Goal: Information Seeking & Learning: Check status

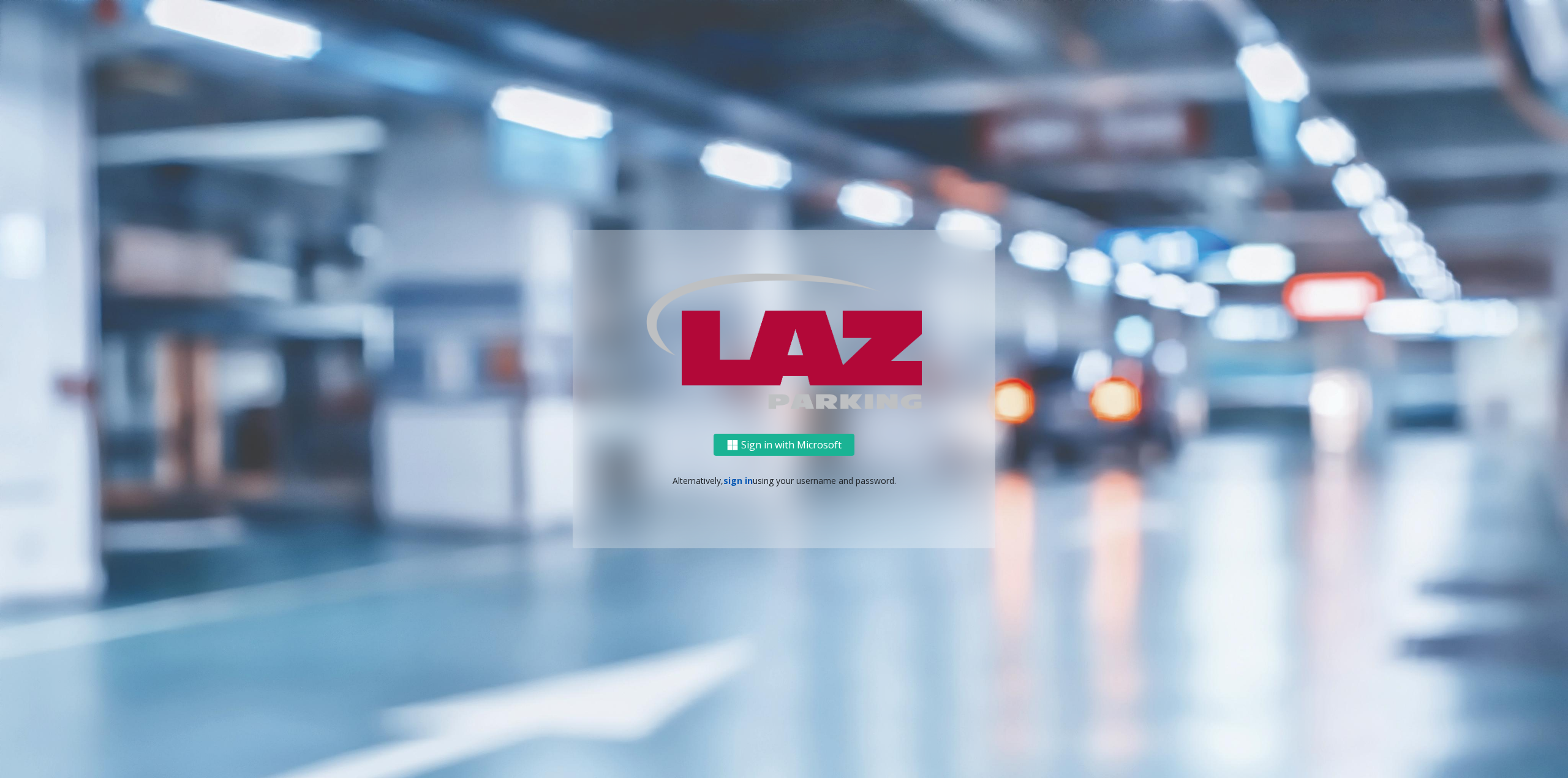
click at [732, 479] on link "sign in" at bounding box center [738, 480] width 29 height 12
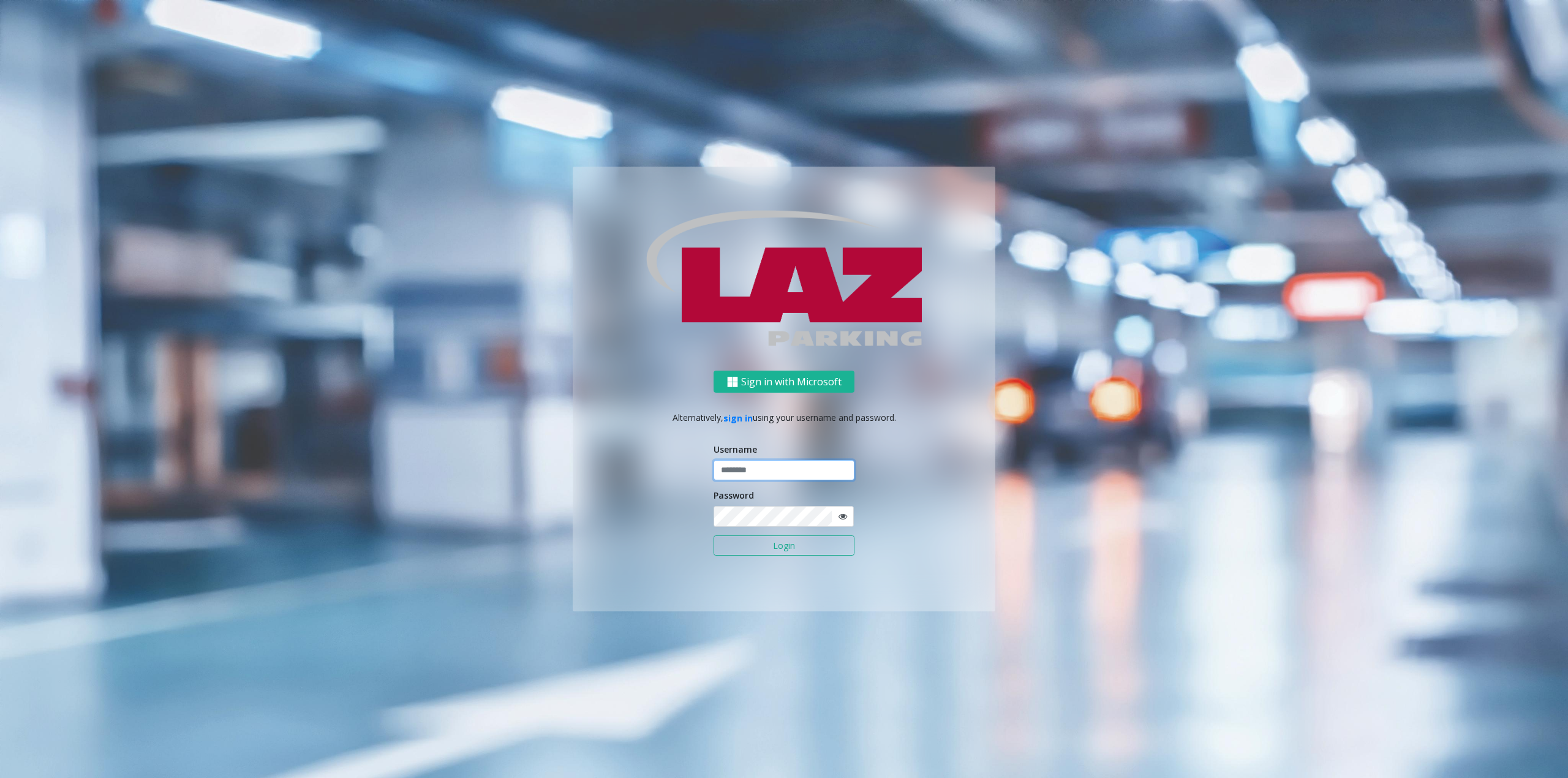
click at [743, 473] on input "text" at bounding box center [783, 470] width 141 height 21
type input "********"
click at [745, 534] on form "Username ******** Password Login" at bounding box center [783, 506] width 141 height 126
click at [745, 543] on button "Login" at bounding box center [783, 546] width 141 height 21
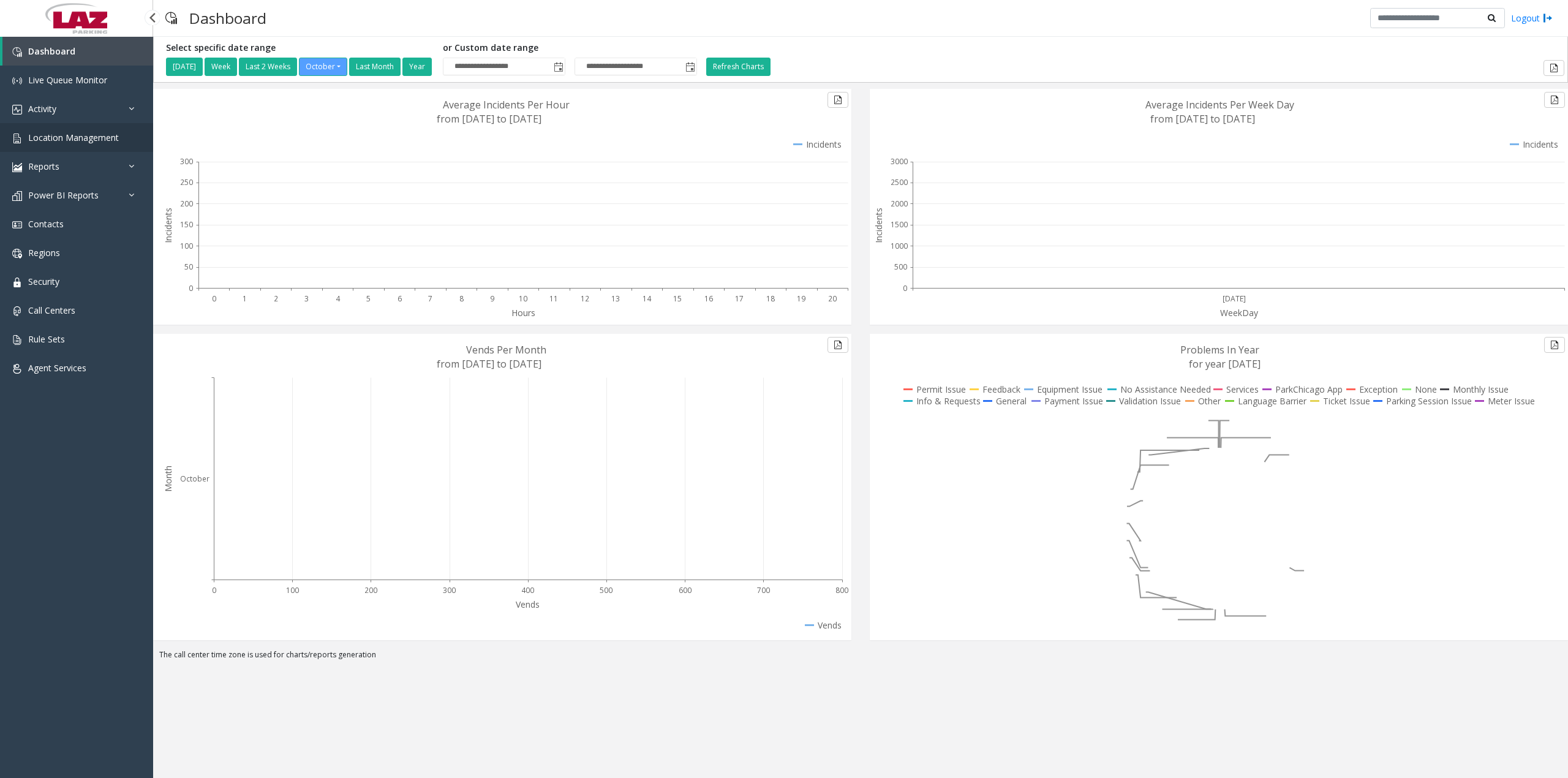
click at [65, 123] on link "Location Management" at bounding box center [77, 138] width 153 height 29
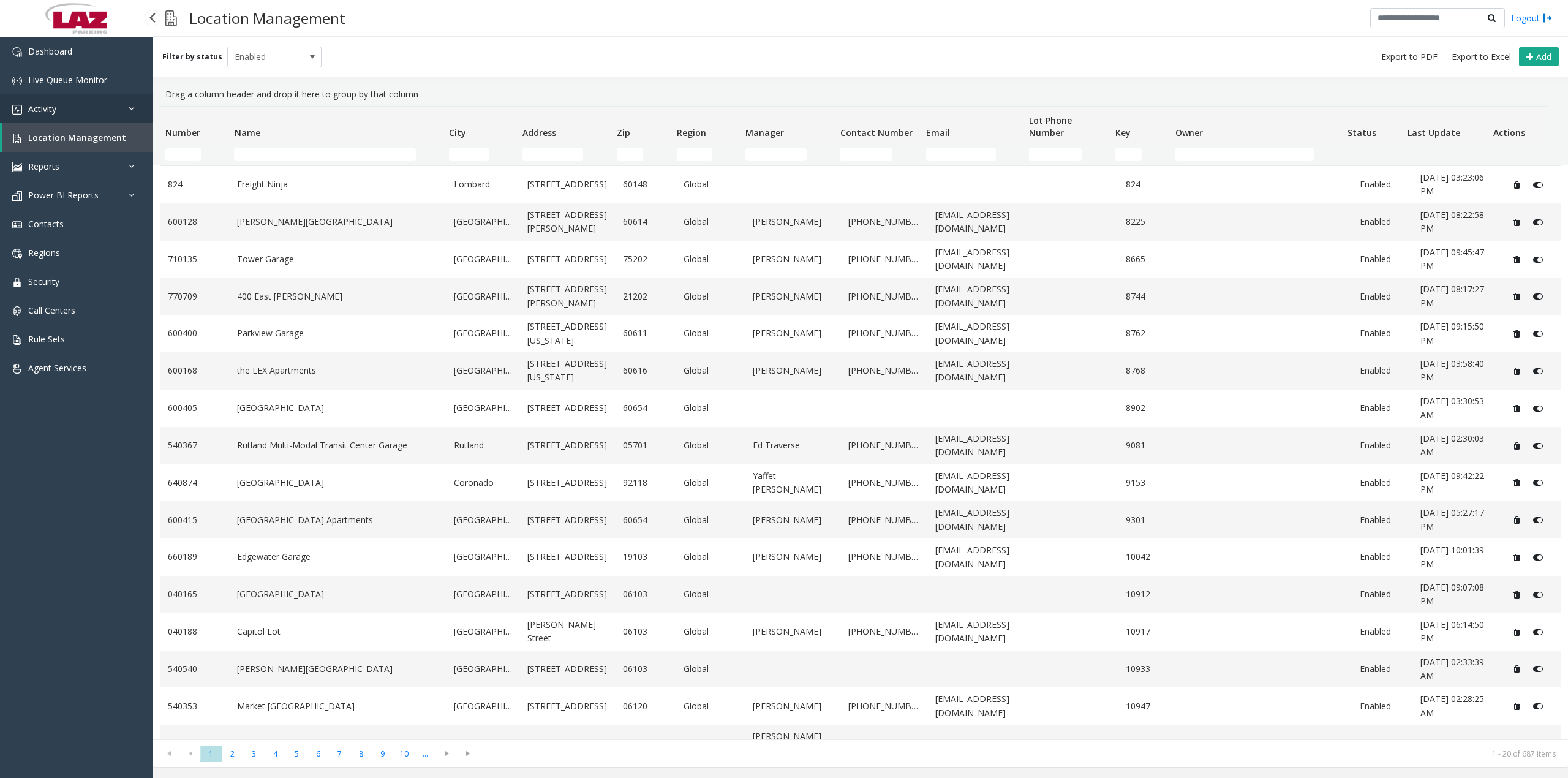
drag, startPoint x: 65, startPoint y: 123, endPoint x: 69, endPoint y: 109, distance: 14.6
click at [69, 109] on link "Activity" at bounding box center [77, 109] width 153 height 29
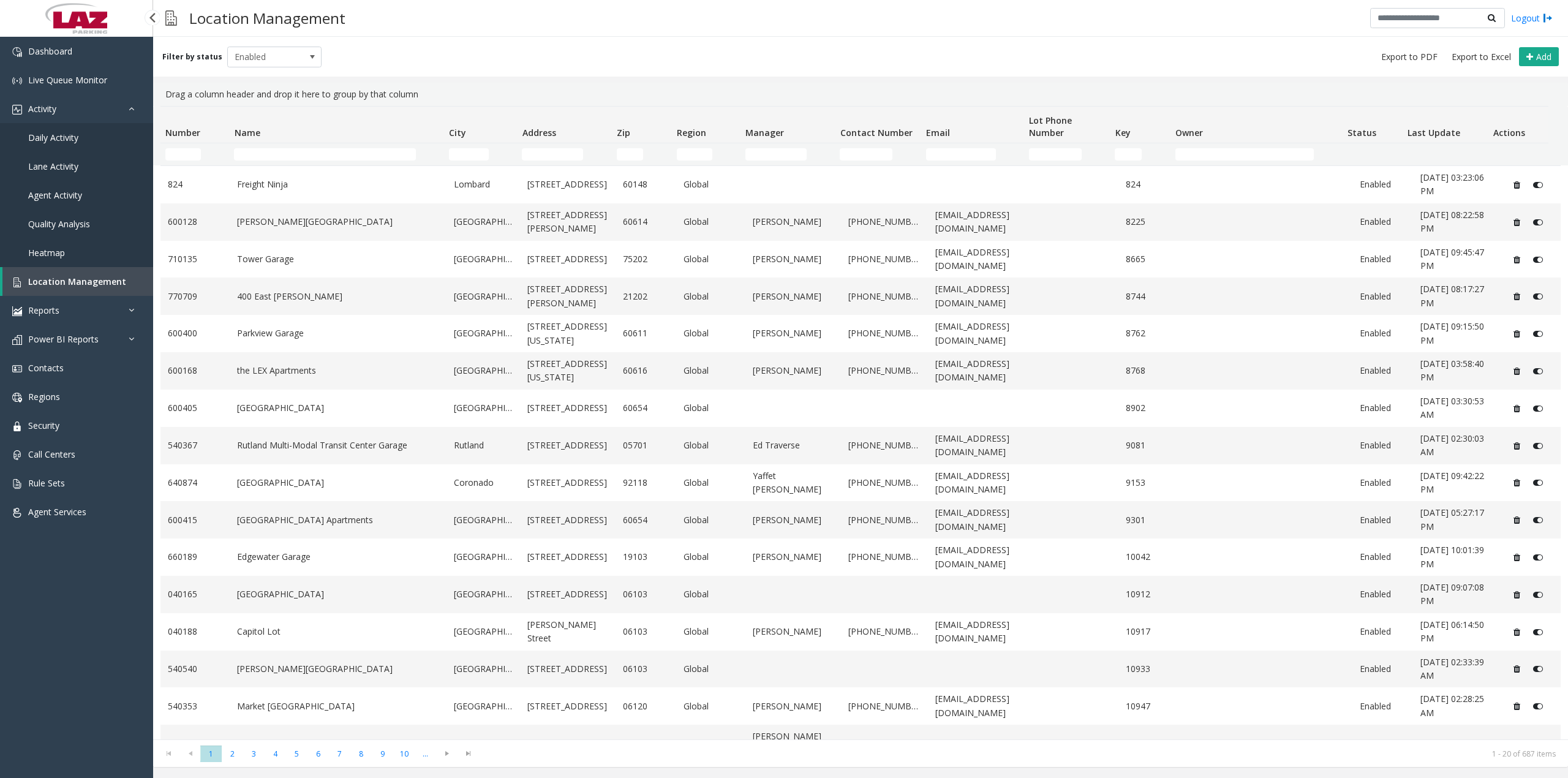
click at [67, 130] on link "Daily Activity" at bounding box center [77, 138] width 153 height 29
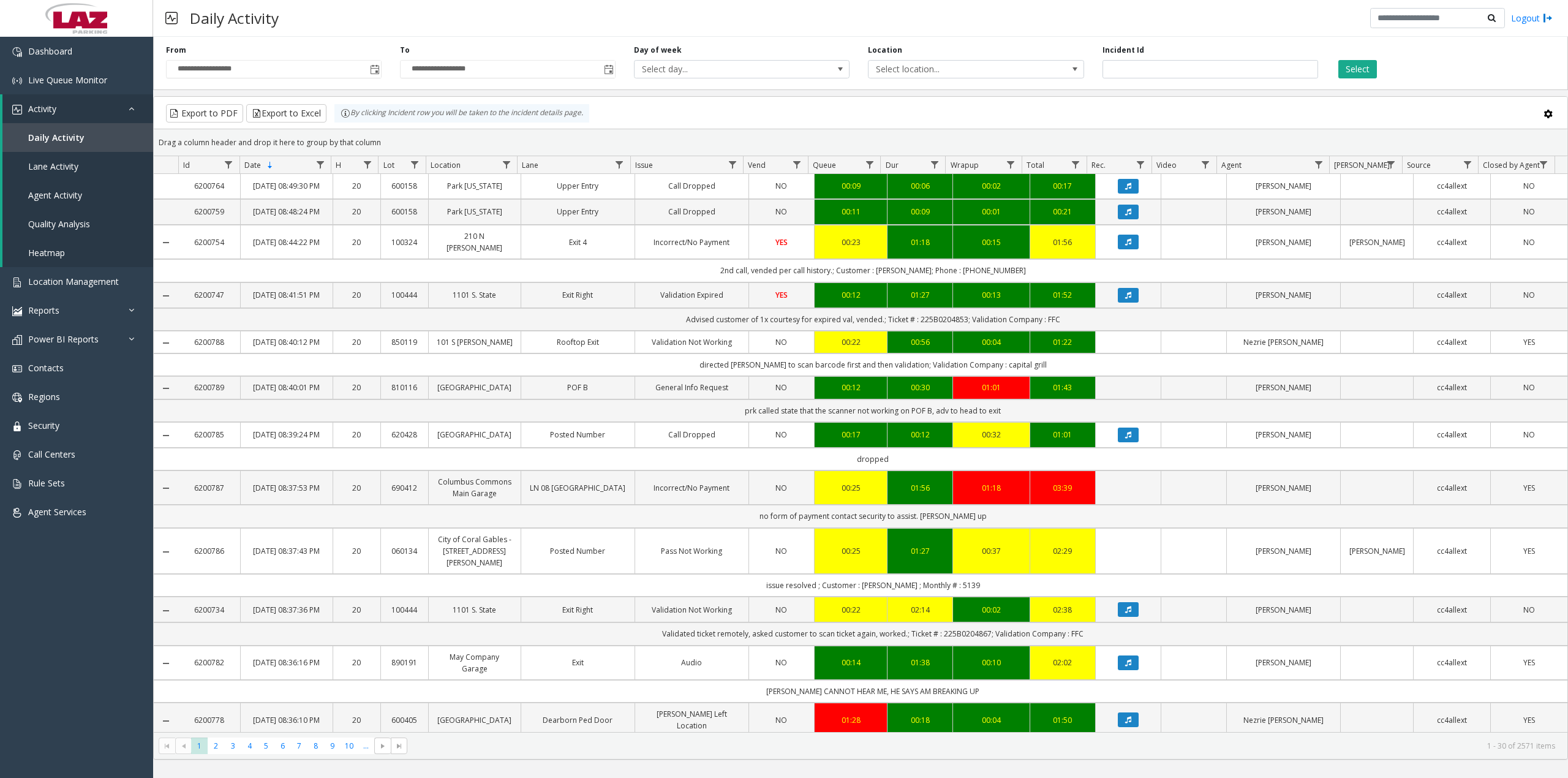
click at [811, 527] on td "no form of payment contact security to assist. [PERSON_NAME] up" at bounding box center [873, 516] width 1389 height 23
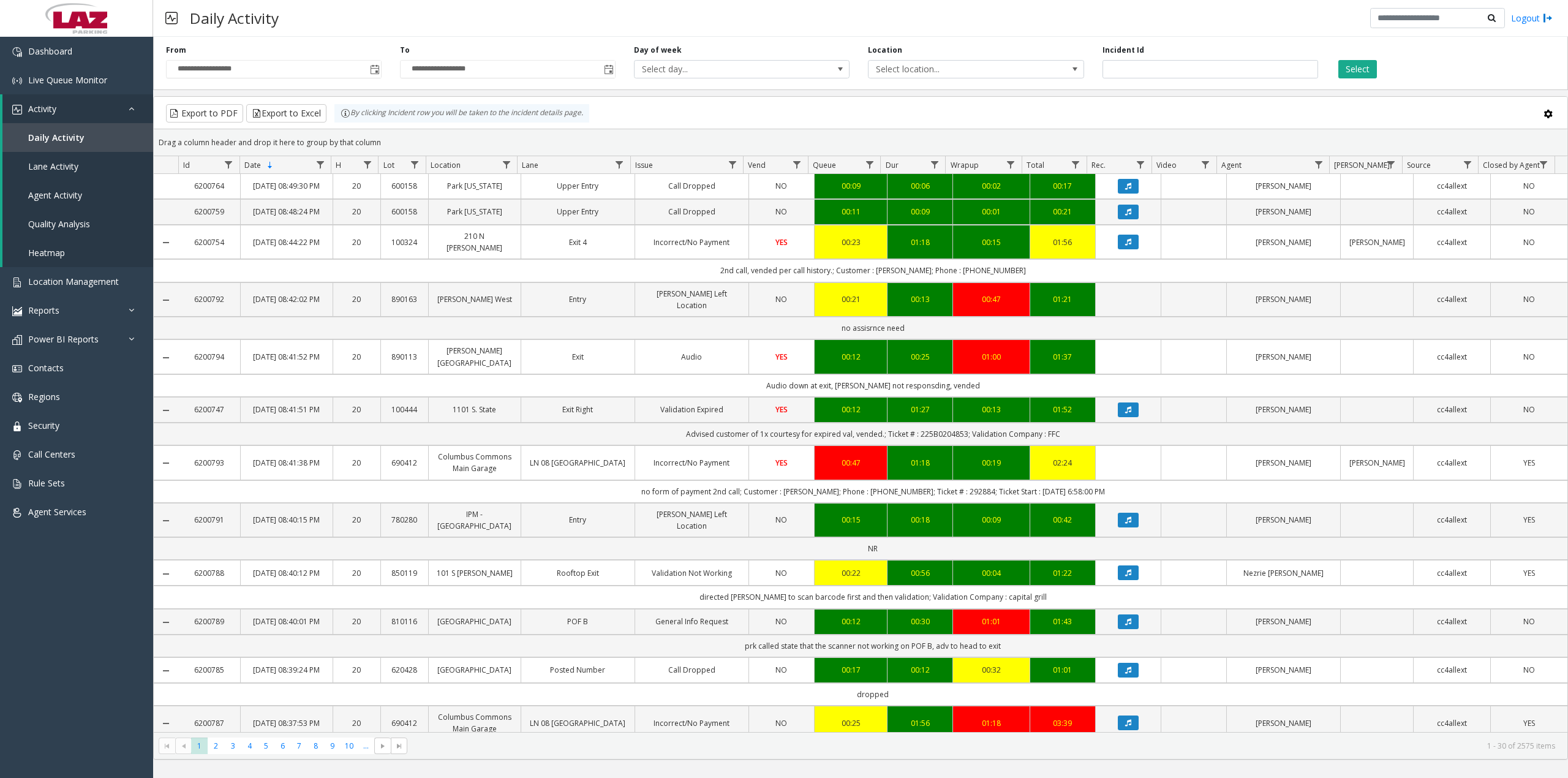
click at [789, 397] on td "Audio down at exit, [PERSON_NAME] not responsding, vended" at bounding box center [873, 385] width 1389 height 23
click at [791, 397] on td "Audio down at exit, [PERSON_NAME] not responsding, vended" at bounding box center [873, 385] width 1389 height 23
click at [721, 445] on td "Advised customer of 1x courtesy for expired val, vended.; Ticket # : 225B020485…" at bounding box center [873, 433] width 1389 height 23
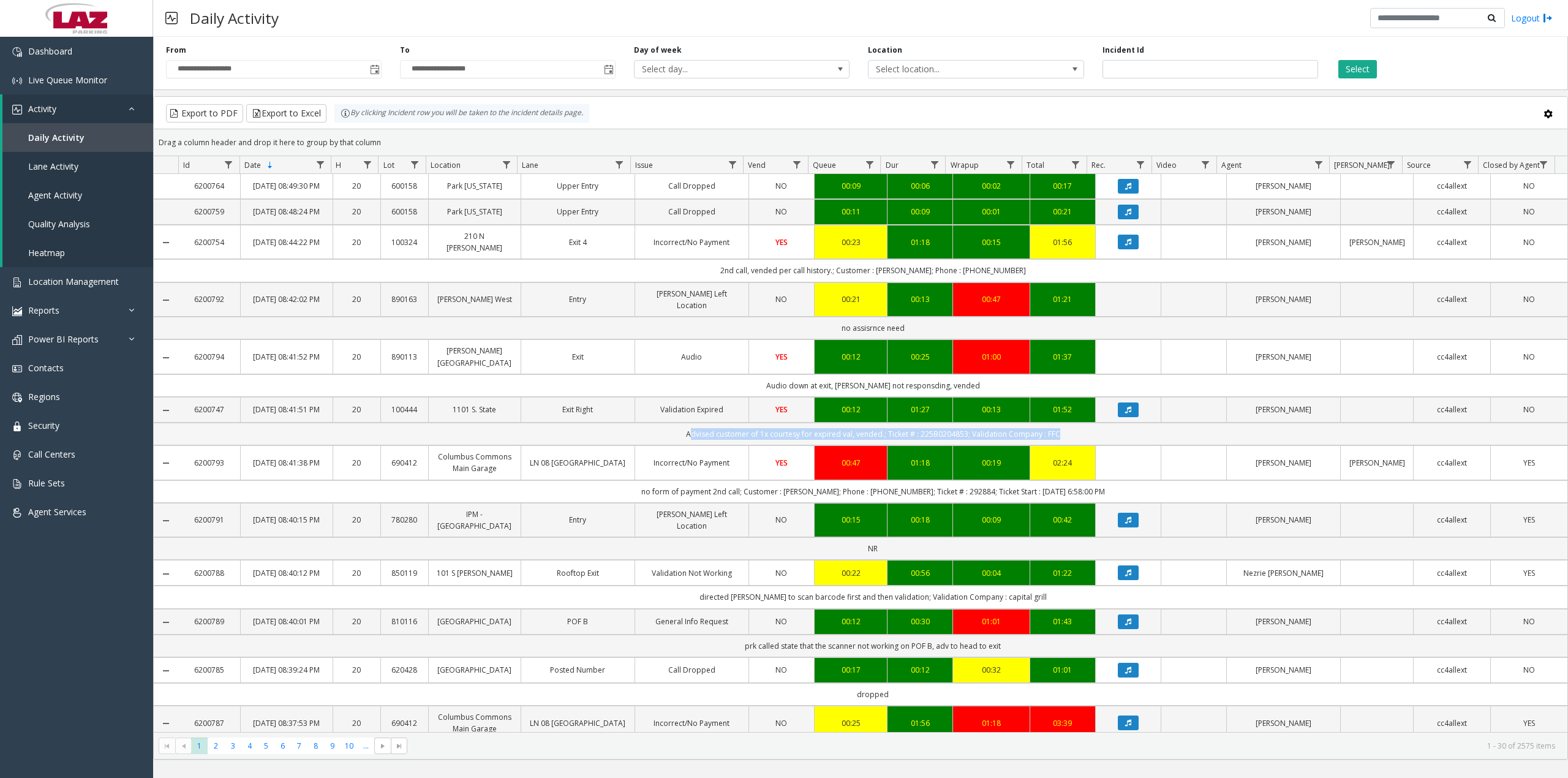
click at [721, 445] on td "Advised customer of 1x courtesy for expired val, vended.; Ticket # : 225B020485…" at bounding box center [873, 433] width 1389 height 23
click at [702, 503] on td "no form of payment 2nd call; Customer : [PERSON_NAME]; Phone : [PHONE_NUMBER]; …" at bounding box center [873, 491] width 1389 height 23
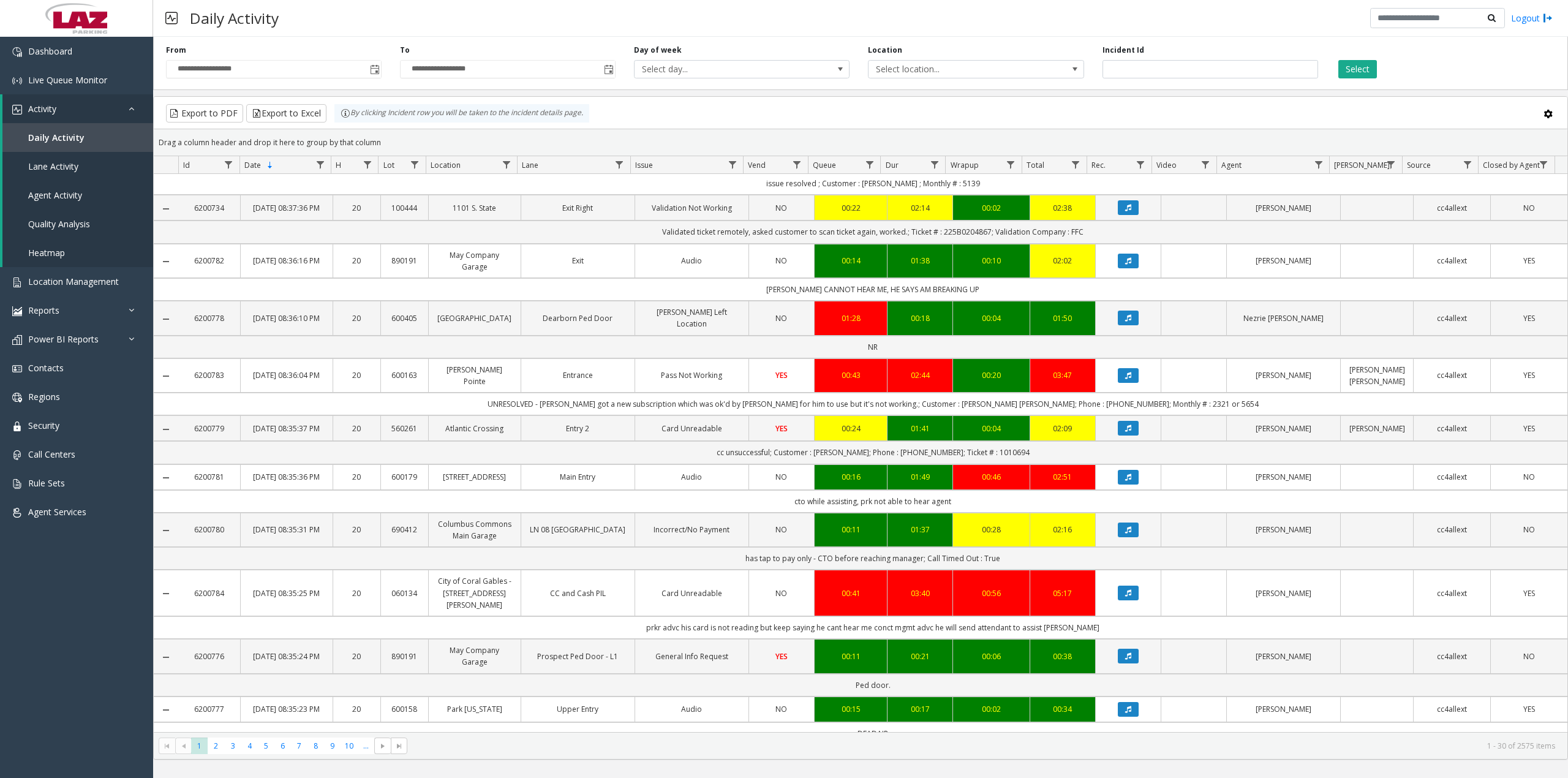
scroll to position [653, 0]
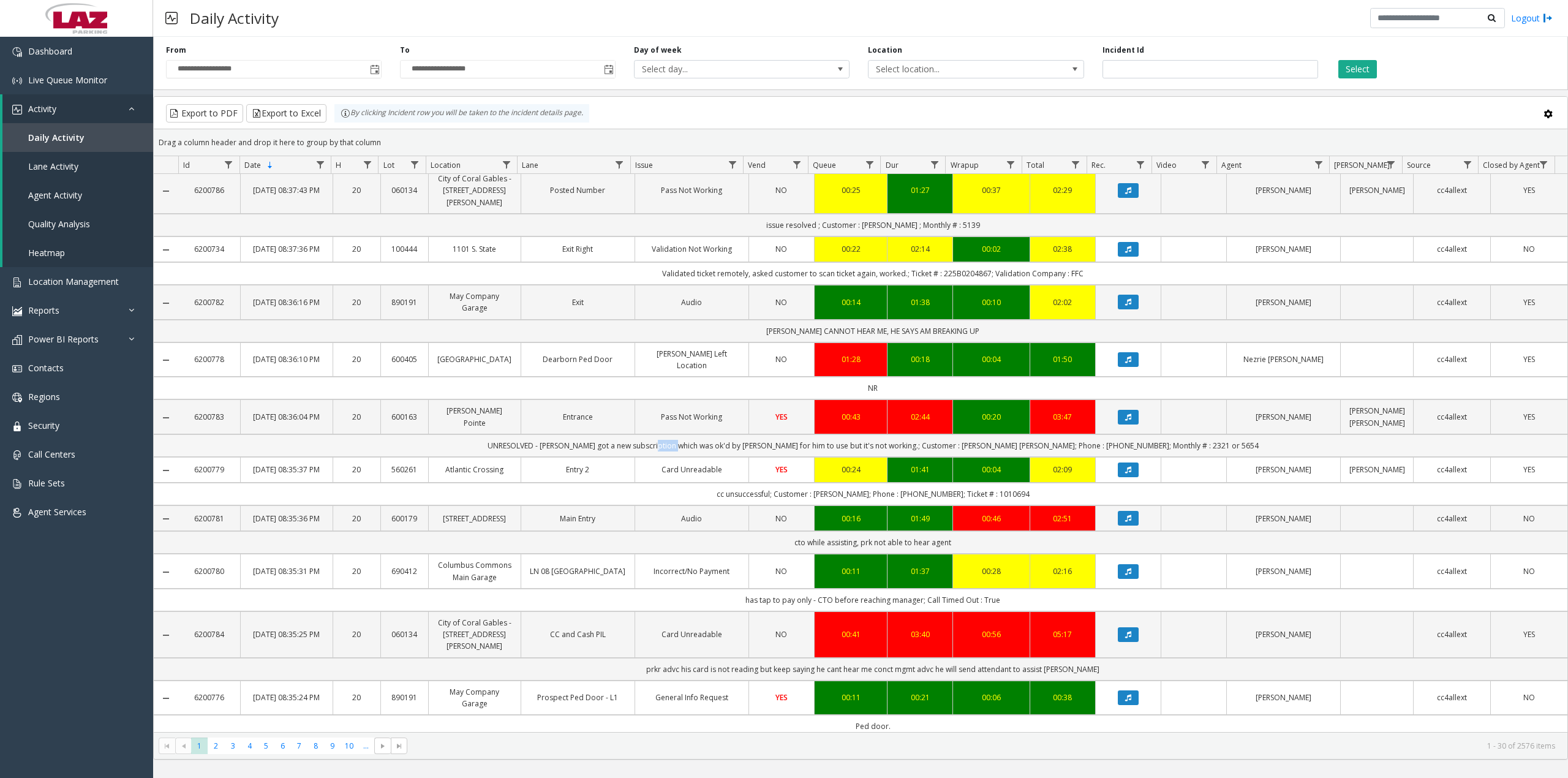
click at [723, 457] on td "UNRESOLVED - [PERSON_NAME] got a new subscription which was ok'd by [PERSON_NAM…" at bounding box center [873, 445] width 1389 height 23
click at [759, 457] on td "UNRESOLVED - [PERSON_NAME] got a new subscription which was ok'd by [PERSON_NAM…" at bounding box center [873, 445] width 1389 height 23
click at [716, 457] on td "UNRESOLVED - [PERSON_NAME] got a new subscription which was ok'd by [PERSON_NAM…" at bounding box center [873, 445] width 1389 height 23
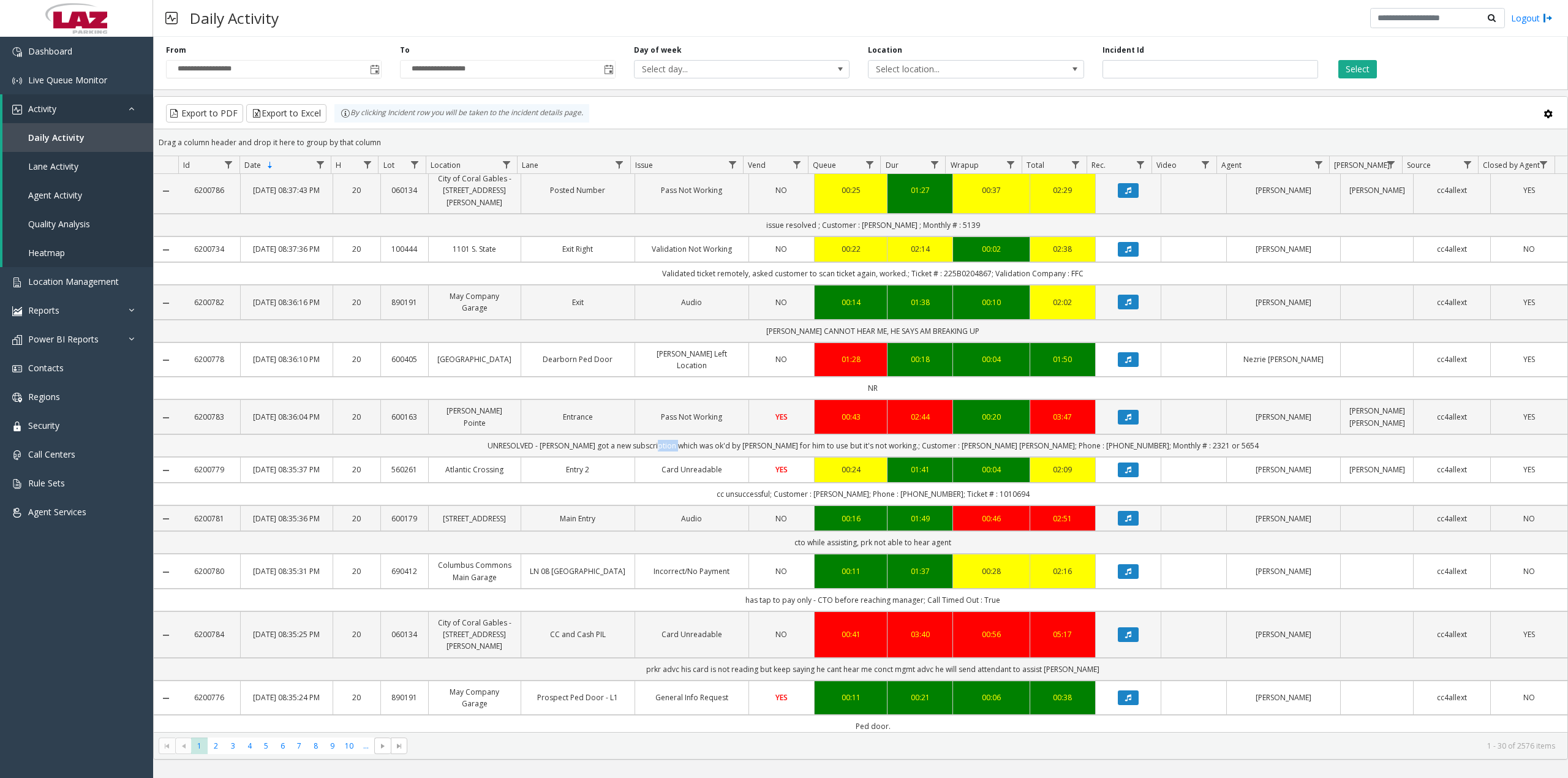
click at [716, 457] on td "UNRESOLVED - [PERSON_NAME] got a new subscription which was ok'd by [PERSON_NAM…" at bounding box center [873, 445] width 1389 height 23
click at [775, 457] on td "UNRESOLVED - [PERSON_NAME] got a new subscription which was ok'd by [PERSON_NAM…" at bounding box center [873, 445] width 1389 height 23
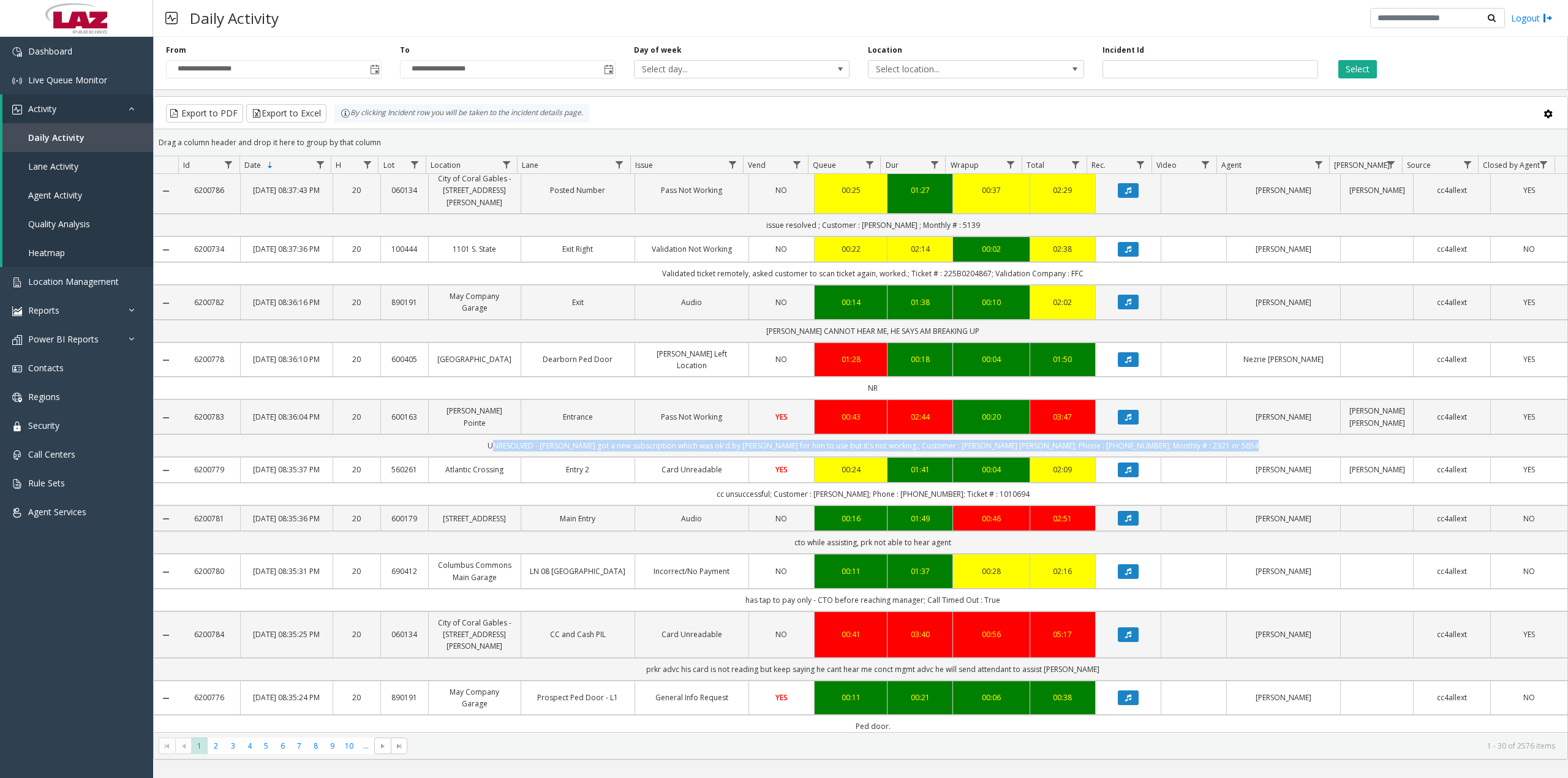
click at [879, 457] on td "UNRESOLVED - [PERSON_NAME] got a new subscription which was ok'd by [PERSON_NAM…" at bounding box center [873, 445] width 1389 height 23
click at [880, 457] on td "UNRESOLVED - [PERSON_NAME] got a new subscription which was ok'd by [PERSON_NAM…" at bounding box center [873, 445] width 1389 height 23
click at [938, 457] on td "UNRESOLVED - [PERSON_NAME] got a new subscription which was ok'd by [PERSON_NAM…" at bounding box center [873, 445] width 1389 height 23
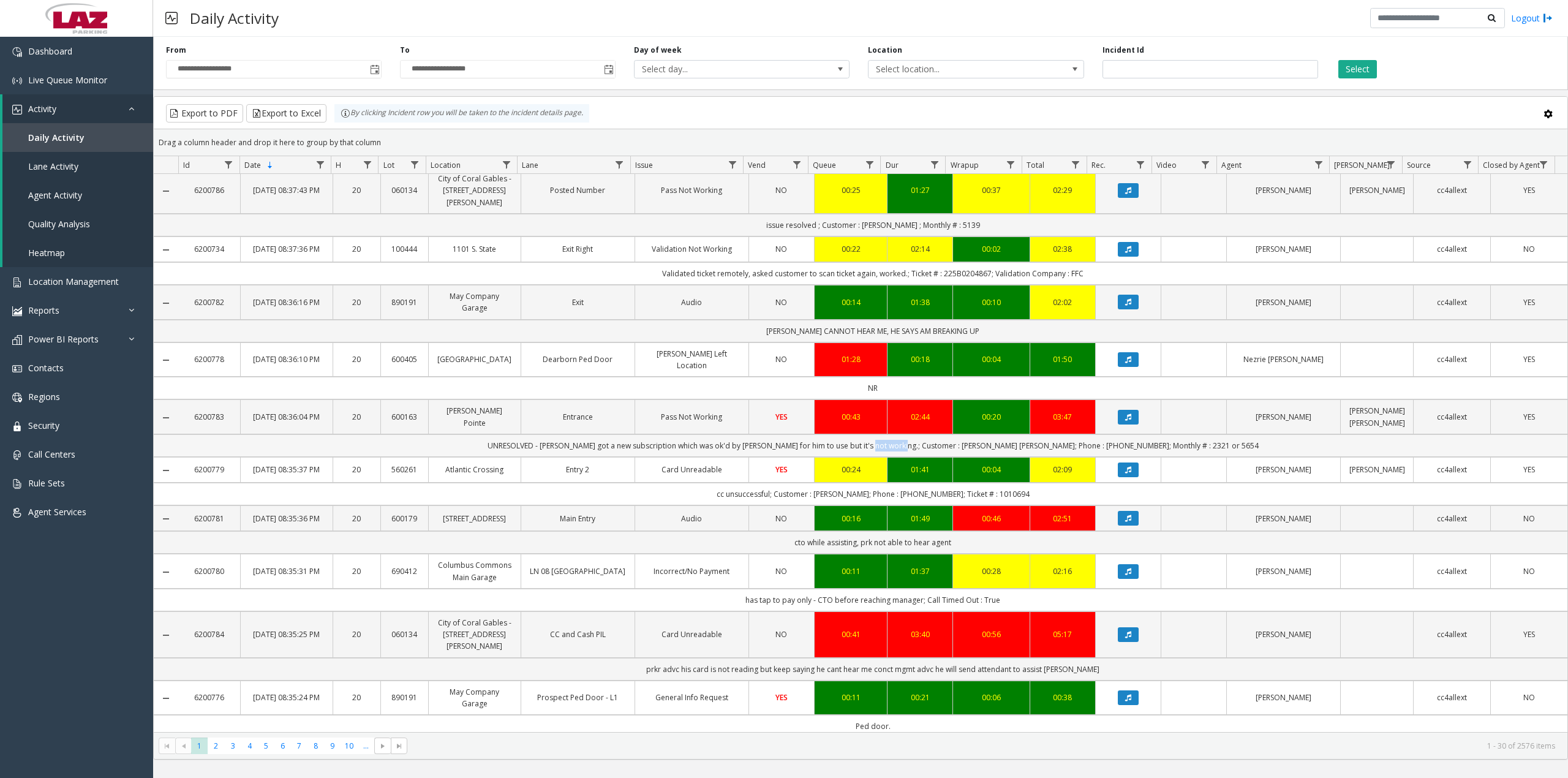
click at [942, 457] on td "UNRESOLVED - [PERSON_NAME] got a new subscription which was ok'd by [PERSON_NAM…" at bounding box center [873, 445] width 1389 height 23
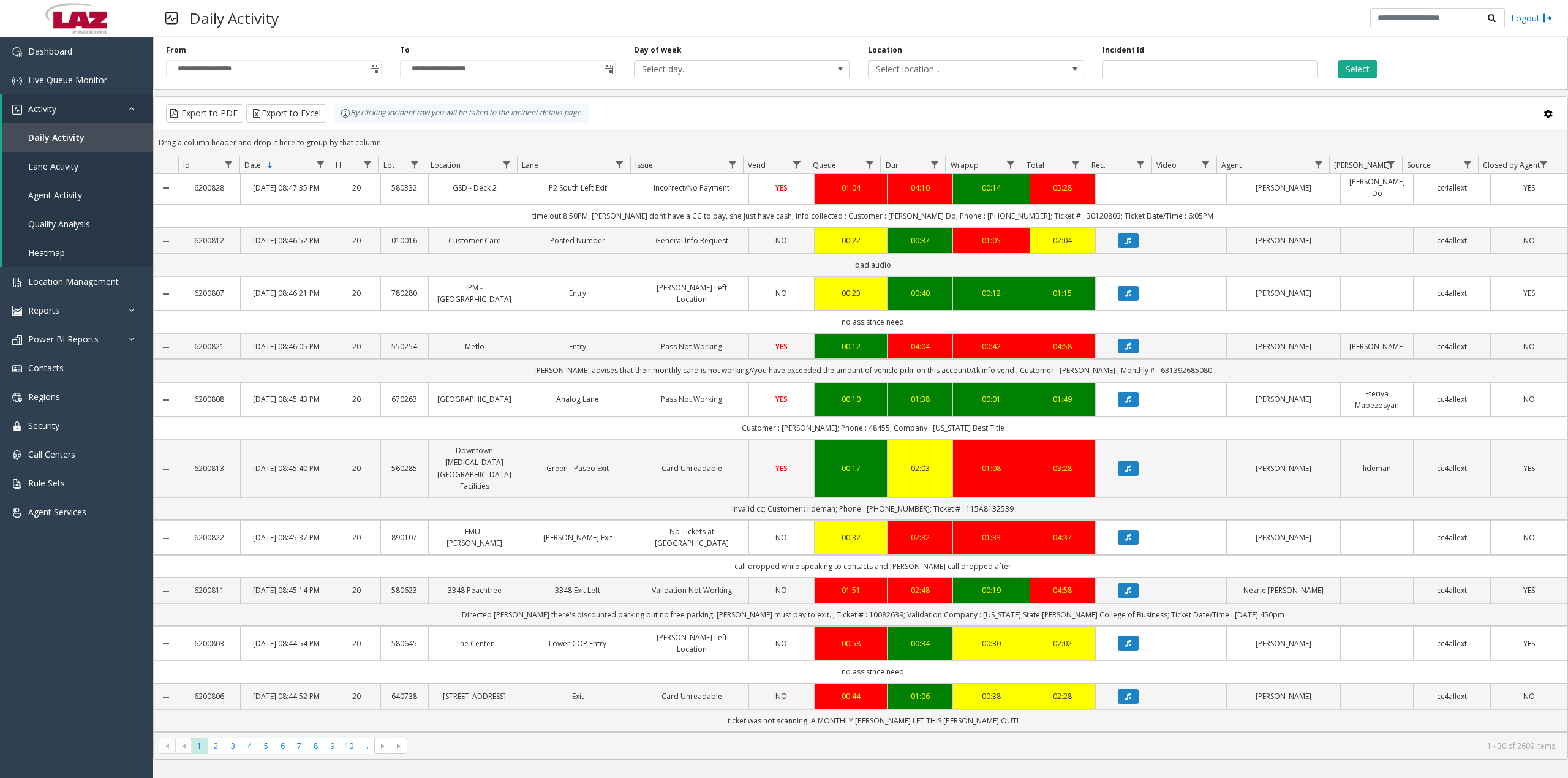
click at [1174, 101] on kendo-grid-toolbar "Export to PDF Export to Excel By clicking Incident row you will be taken to the…" at bounding box center [861, 113] width 1414 height 33
click at [76, 287] on link "Location Management" at bounding box center [77, 281] width 153 height 29
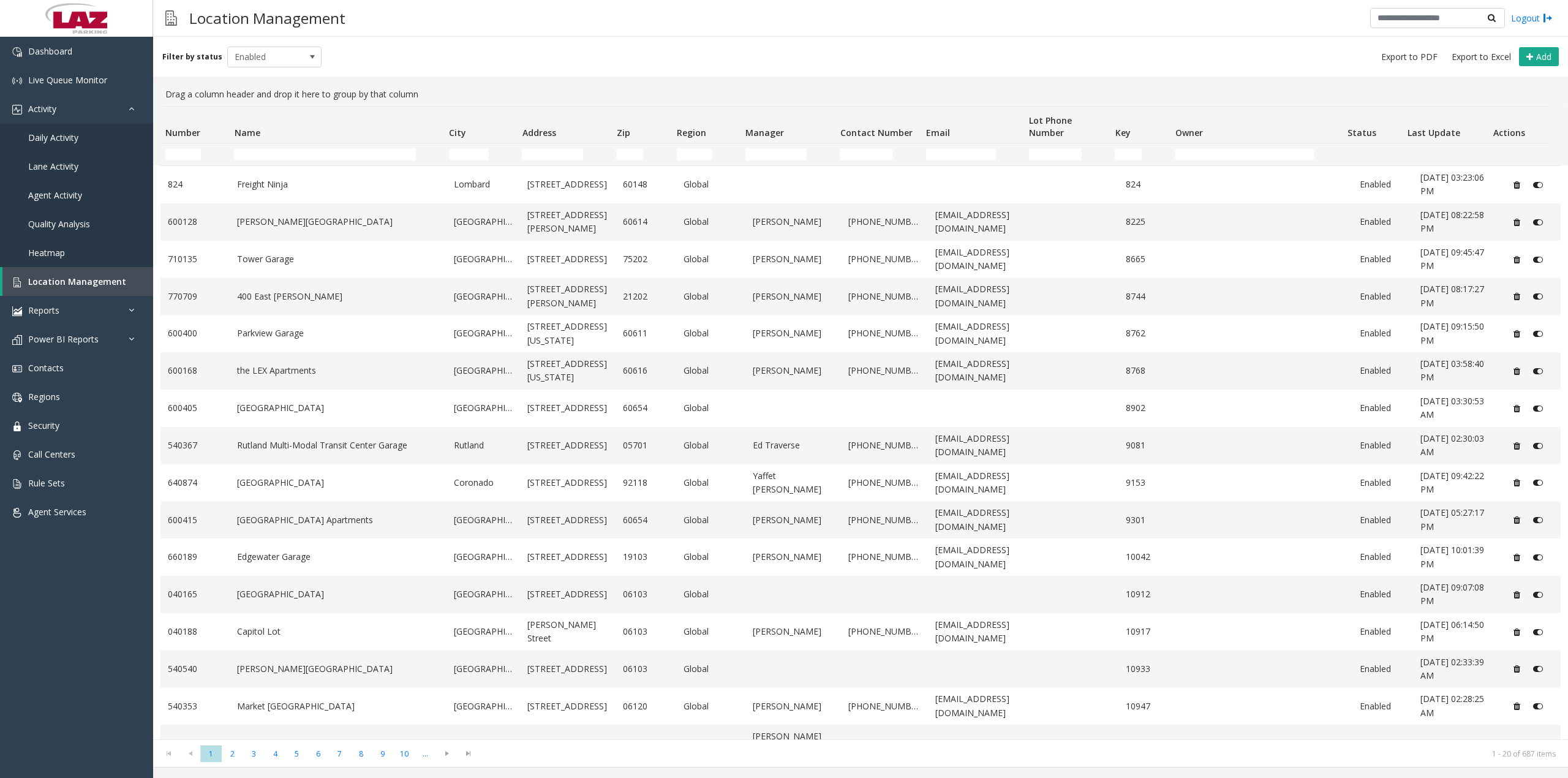
click at [184, 141] on th "Number" at bounding box center [195, 125] width 68 height 36
click at [55, 145] on link "Daily Activity" at bounding box center [77, 138] width 153 height 29
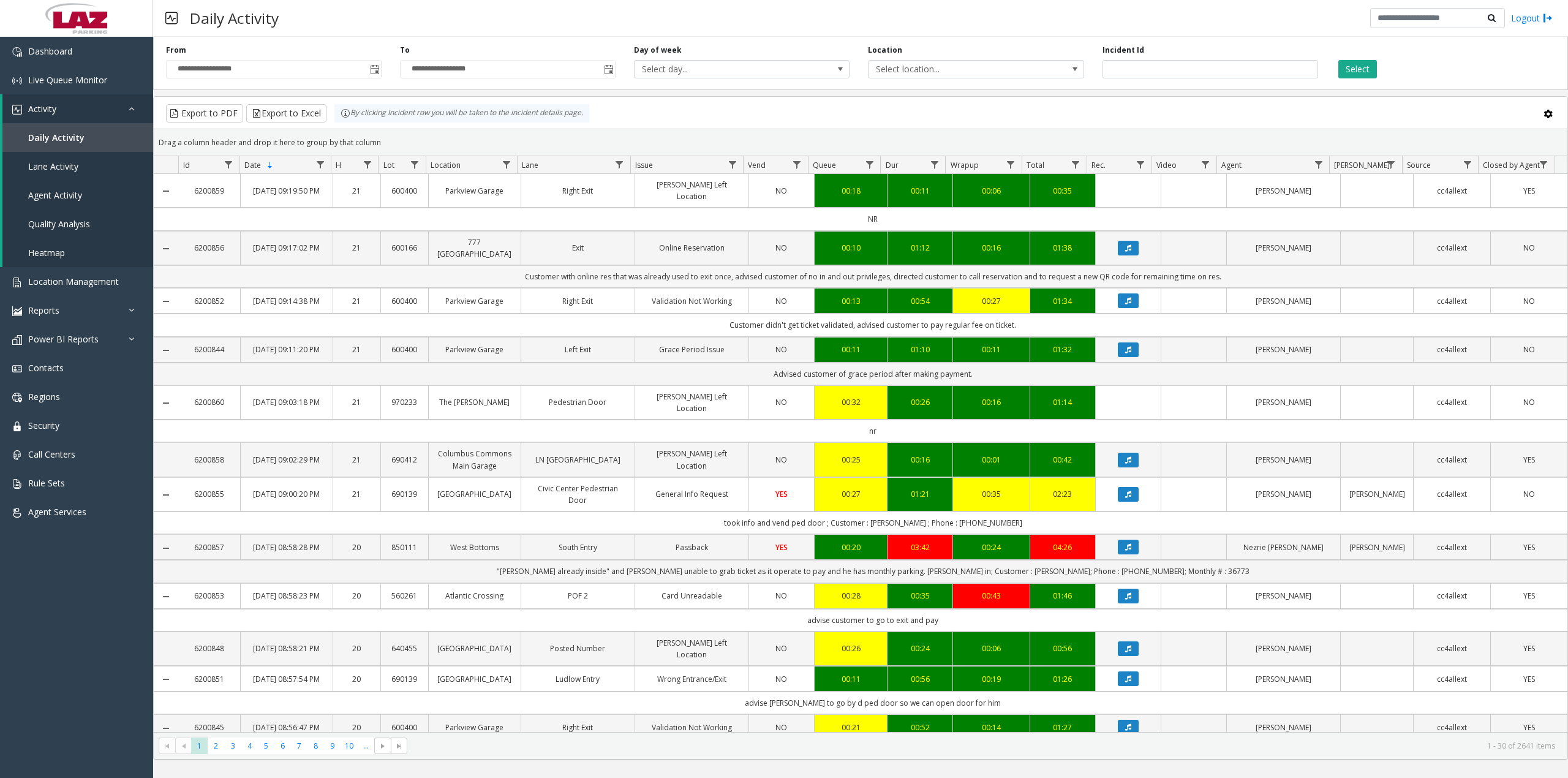
click at [618, 278] on td "Customer with online res that was already used to exit once, advised customer o…" at bounding box center [873, 276] width 1389 height 23
click at [777, 329] on td "Customer didn't get ticket validated, advised customer to pay regular fee on ti…" at bounding box center [873, 324] width 1389 height 23
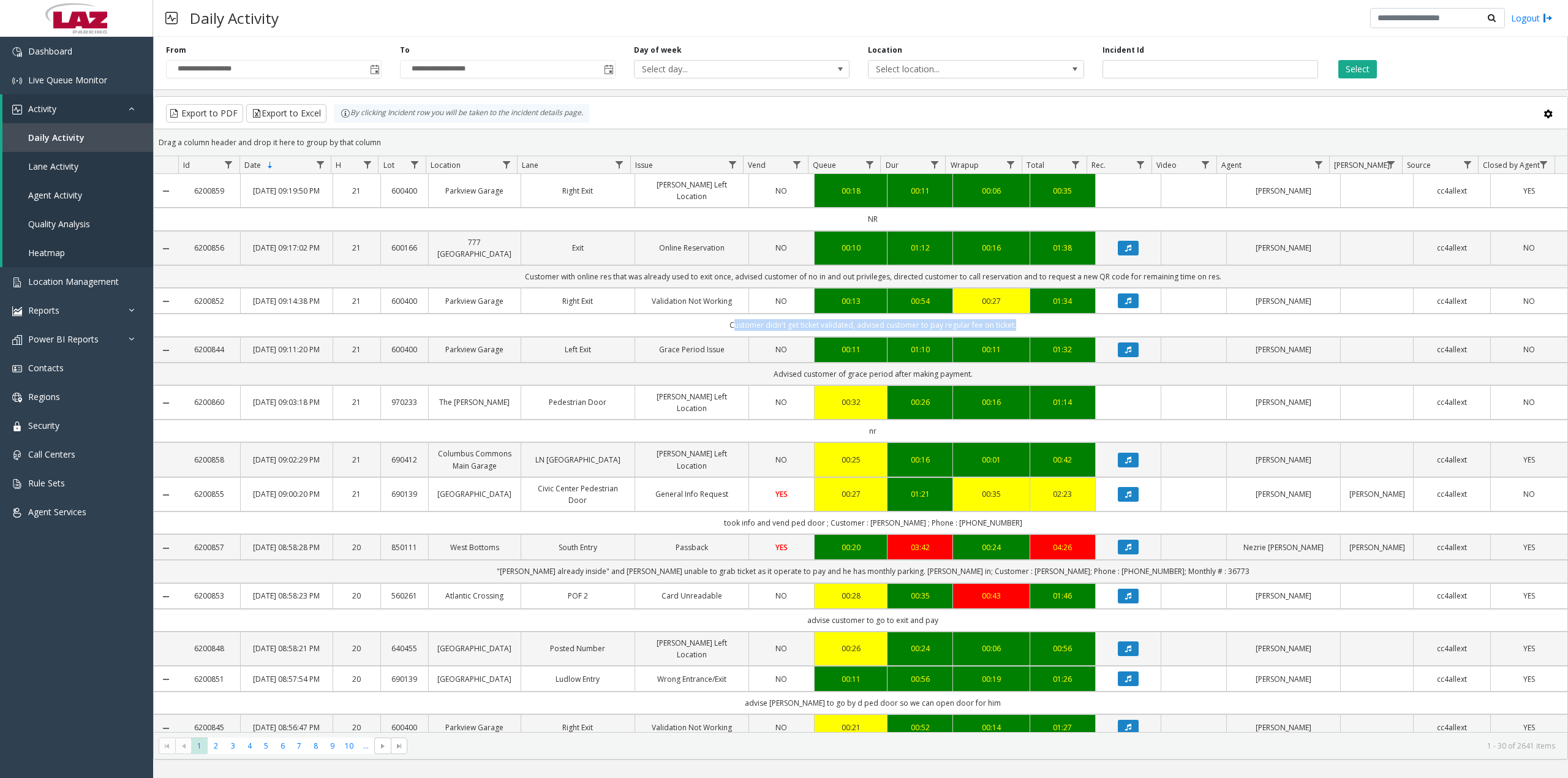
click at [777, 329] on td "Customer didn't get ticket validated, advised customer to pay regular fee on ti…" at bounding box center [873, 324] width 1389 height 23
click at [820, 385] on td "Advised customer of grace period after making payment." at bounding box center [873, 374] width 1389 height 23
click at [823, 385] on td "Advised customer of grace period after making payment." at bounding box center [873, 374] width 1389 height 23
click at [777, 534] on td "took info and vend ped door ; Customer : [PERSON_NAME] ; Phone : [PHONE_NUMBER]" at bounding box center [873, 522] width 1389 height 23
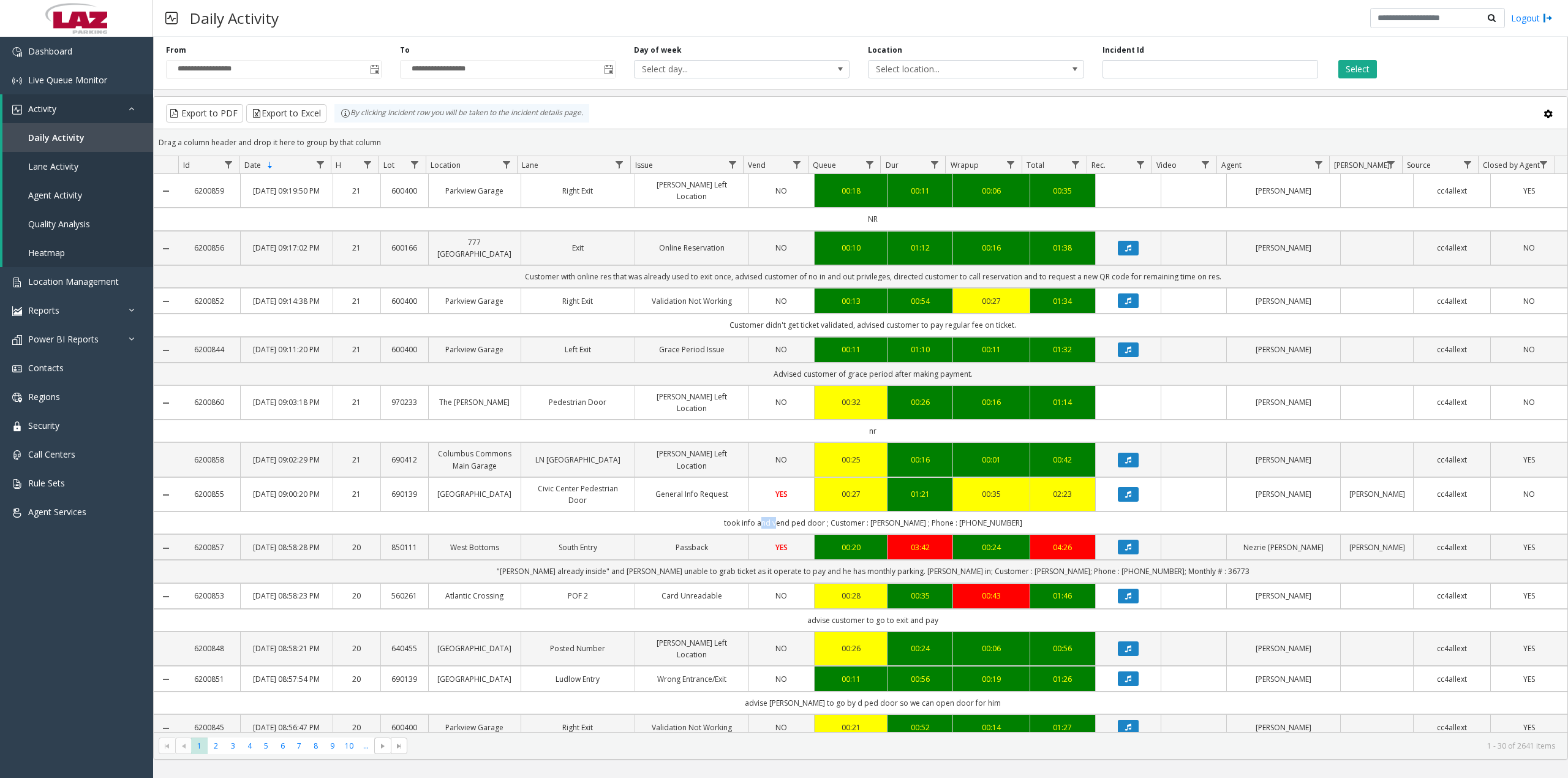
click at [777, 534] on td "took info and vend ped door ; Customer : [PERSON_NAME] ; Phone : [PHONE_NUMBER]" at bounding box center [873, 522] width 1389 height 23
click at [682, 582] on td ""[PERSON_NAME] already inside" and [PERSON_NAME] unable to grab ticket as it op…" at bounding box center [873, 570] width 1389 height 23
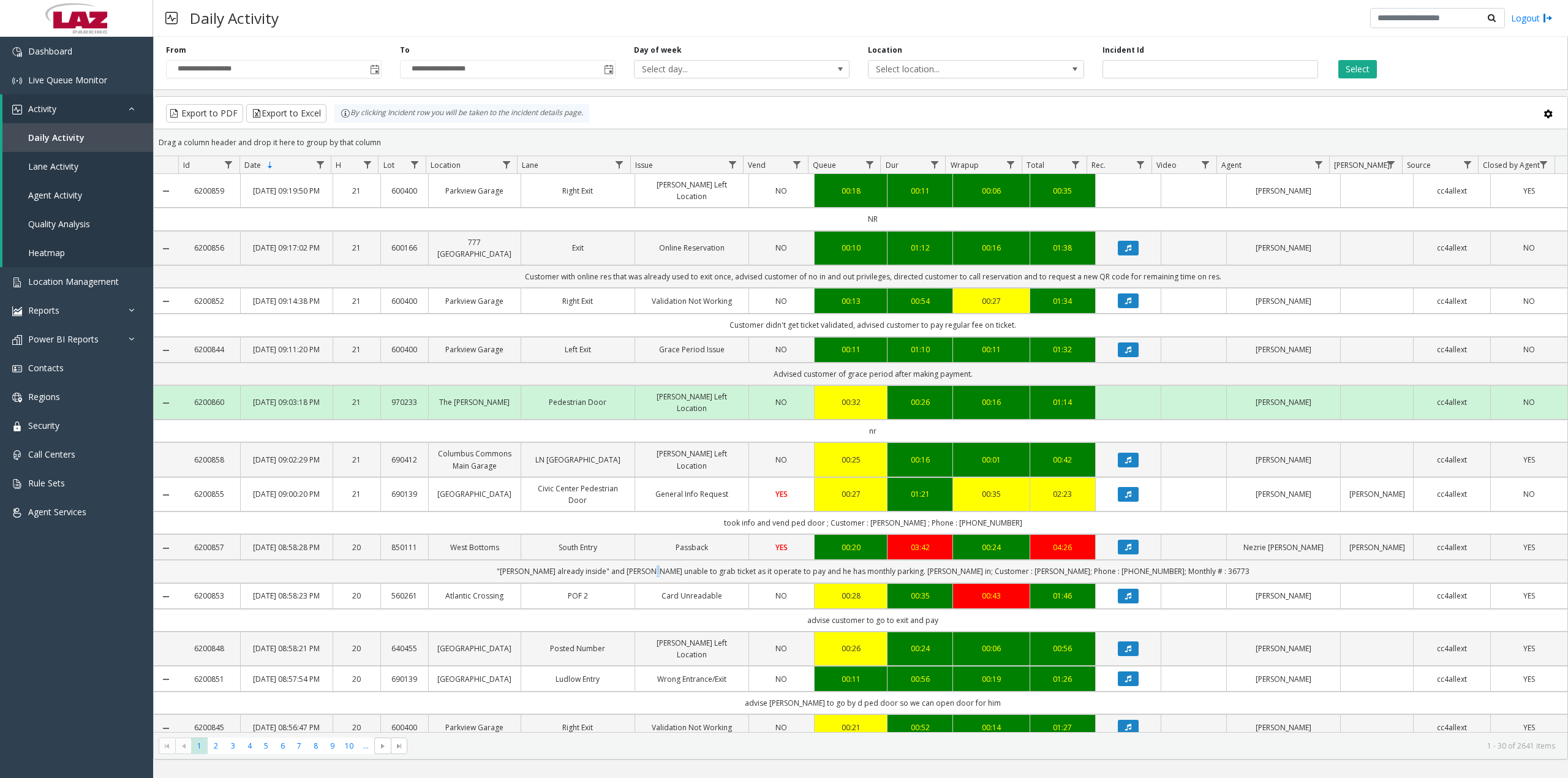
click at [682, 582] on td ""[PERSON_NAME] already inside" and [PERSON_NAME] unable to grab ticket as it op…" at bounding box center [873, 570] width 1389 height 23
click at [694, 582] on td ""[PERSON_NAME] already inside" and [PERSON_NAME] unable to grab ticket as it op…" at bounding box center [873, 570] width 1389 height 23
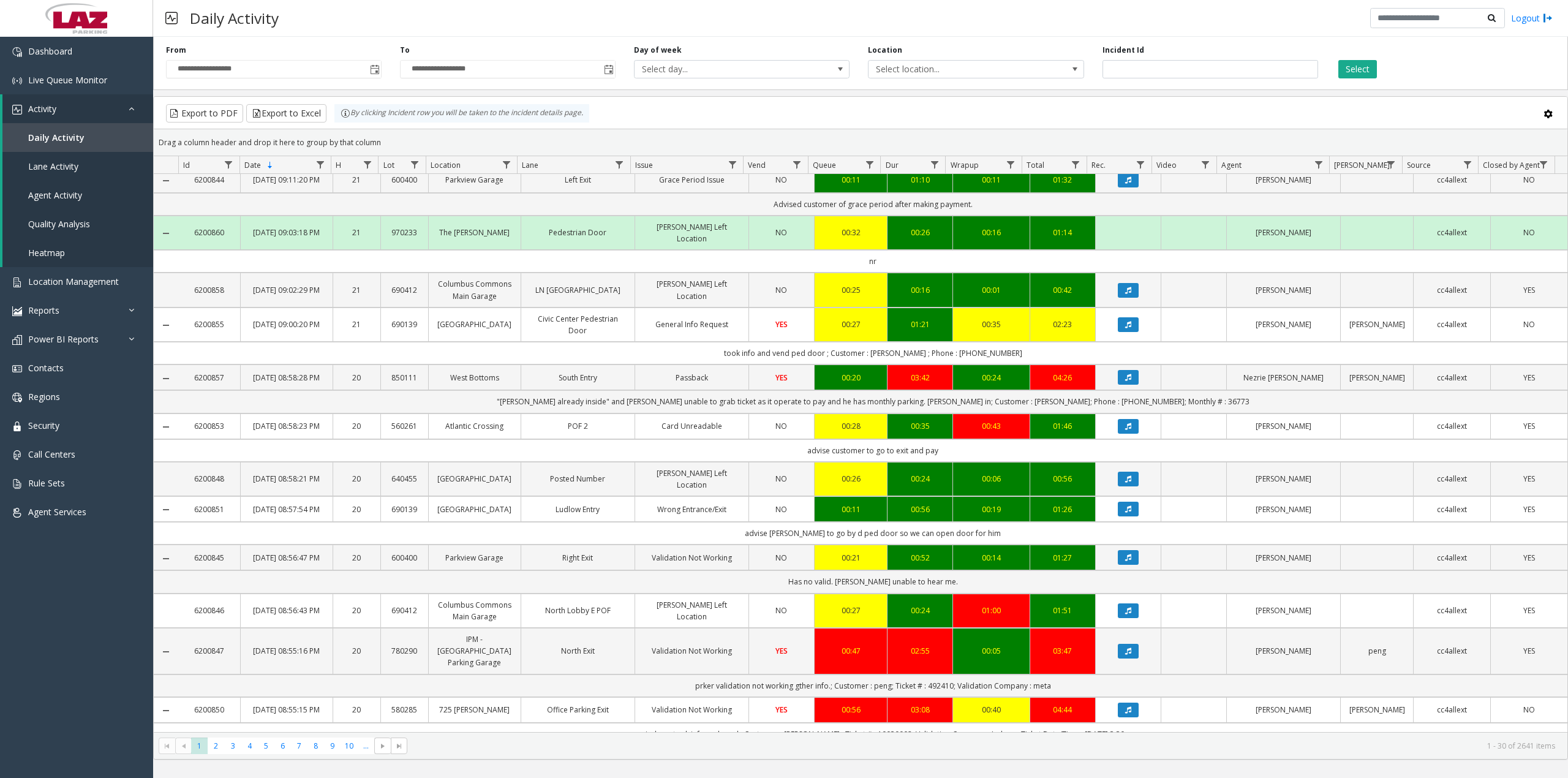
scroll to position [245, 0]
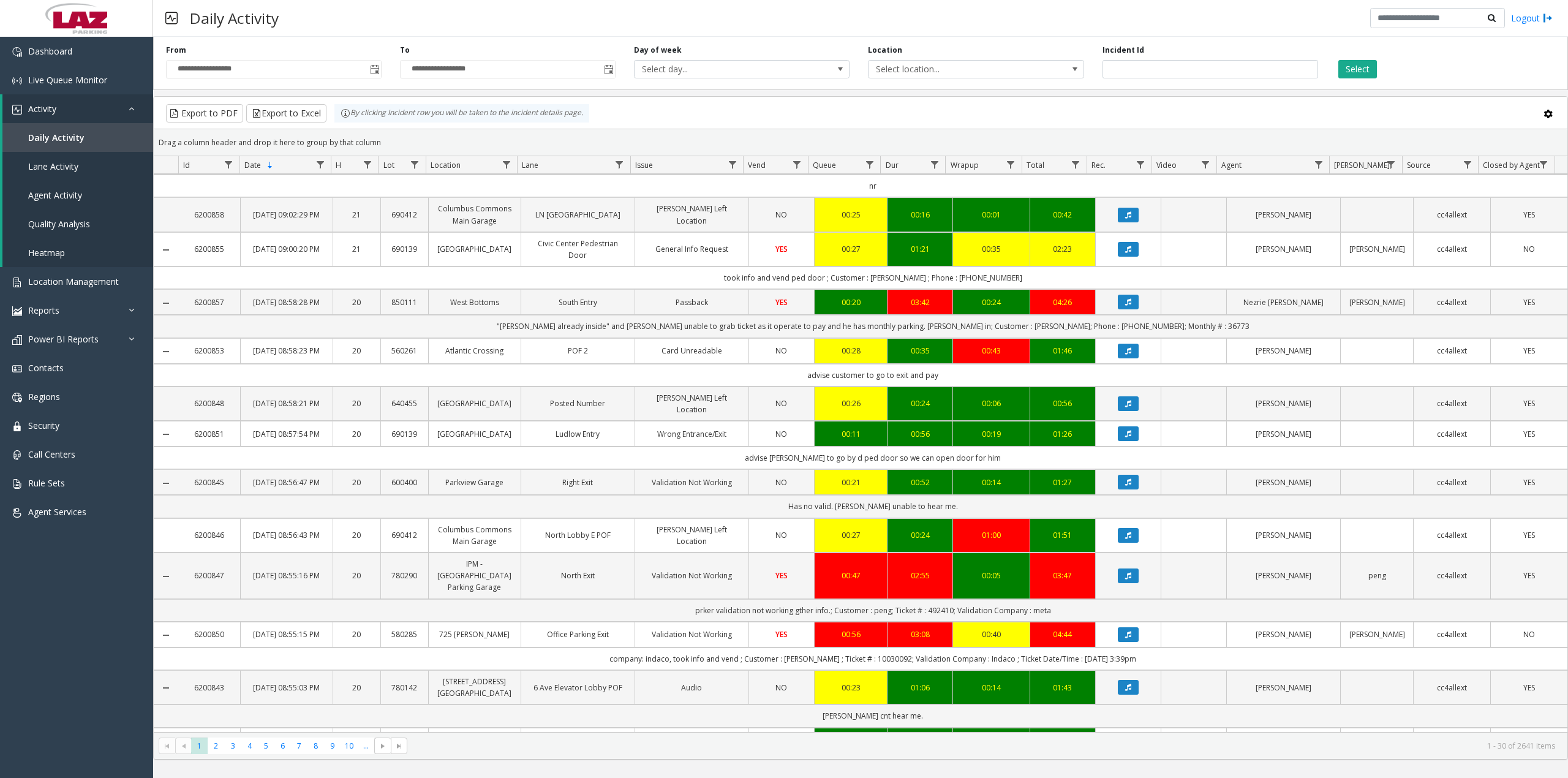
click at [858, 469] on td "advise [PERSON_NAME] to go by d ped door so we can open door for him" at bounding box center [873, 457] width 1389 height 23
click at [861, 469] on td "advise [PERSON_NAME] to go by d ped door so we can open door for him" at bounding box center [873, 457] width 1389 height 23
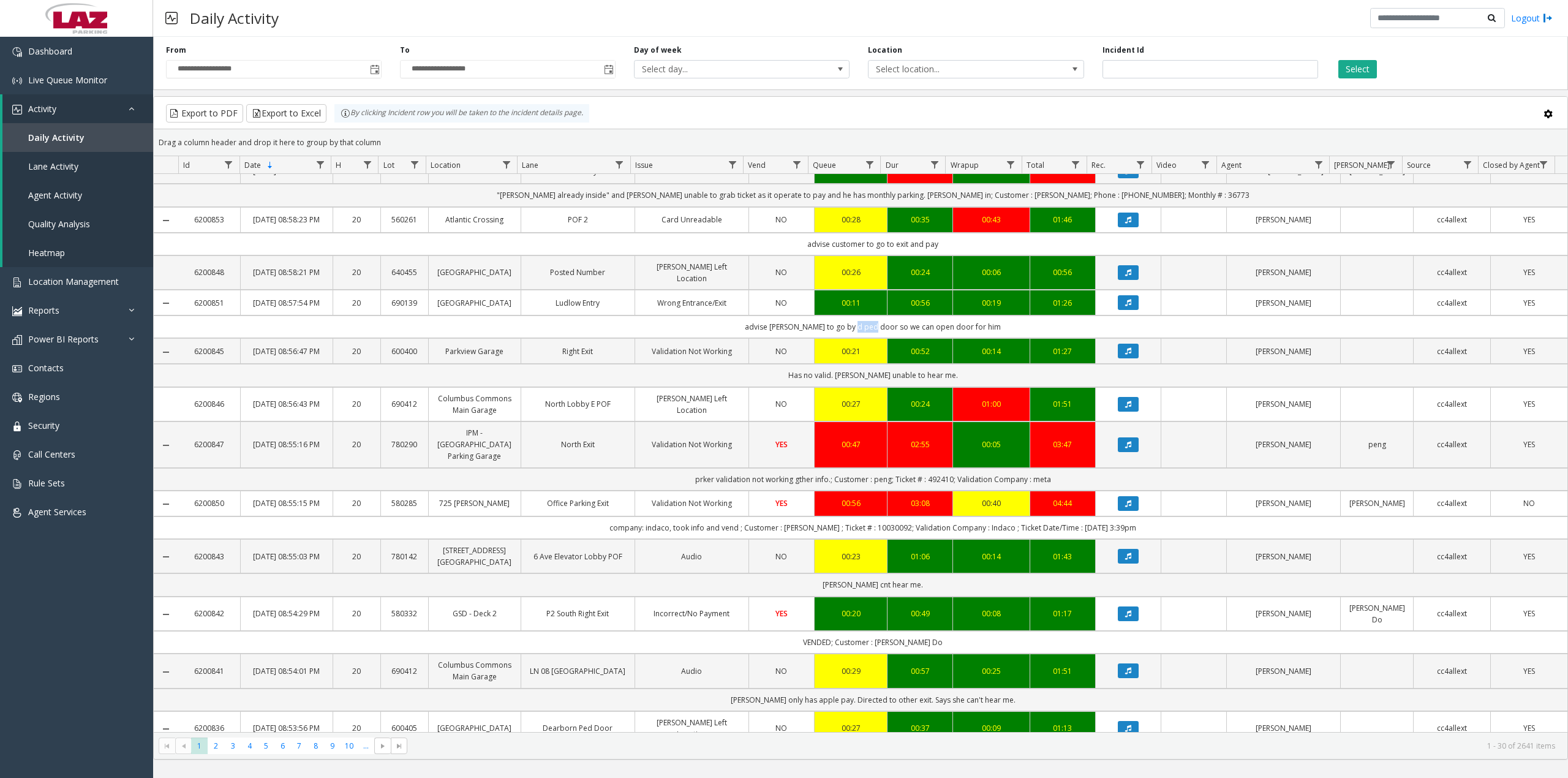
scroll to position [408, 0]
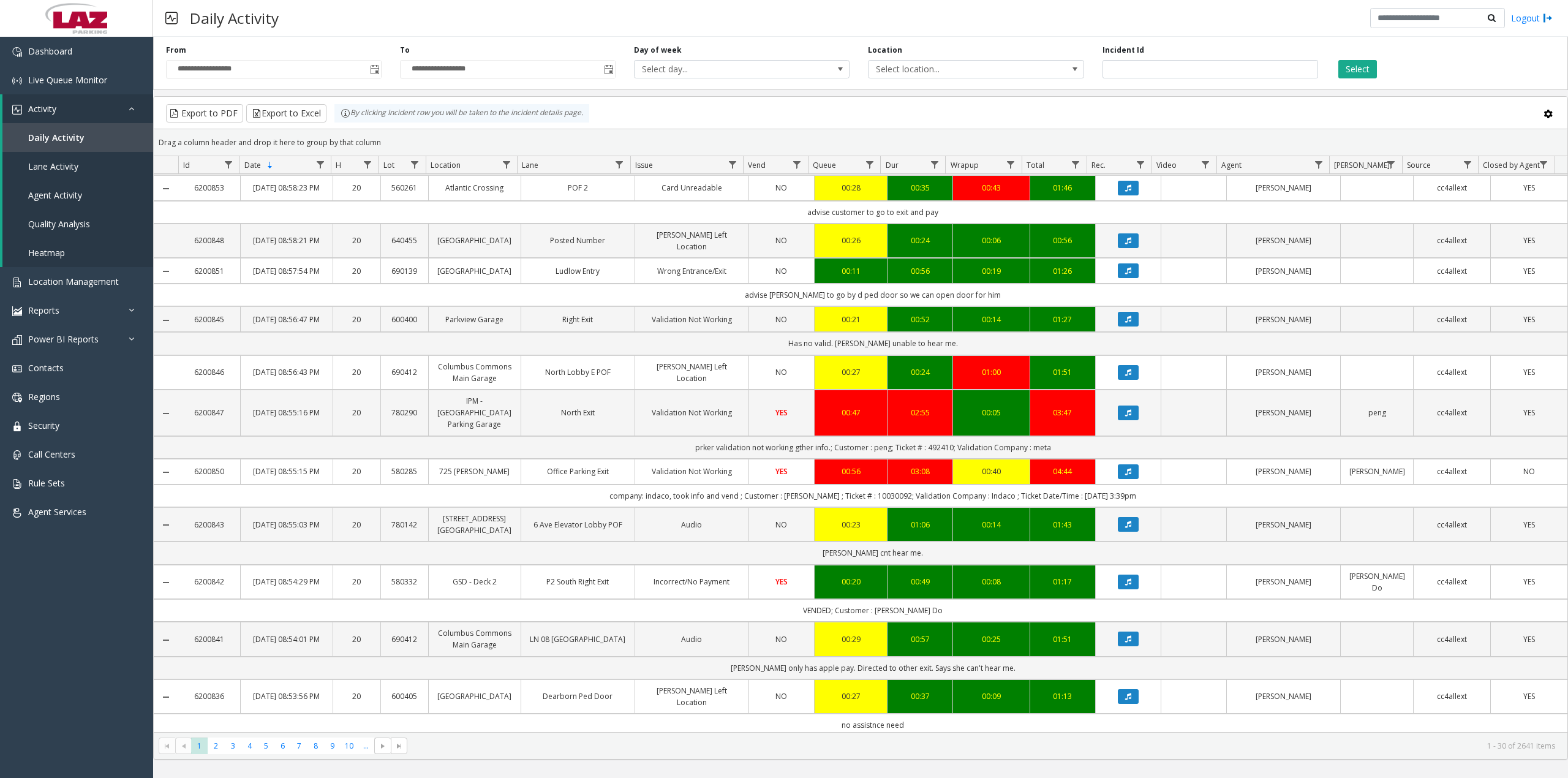
click at [826, 507] on td "company: indaco, took info and vend ; Customer : [PERSON_NAME] ; Ticket # : 100…" at bounding box center [873, 495] width 1389 height 23
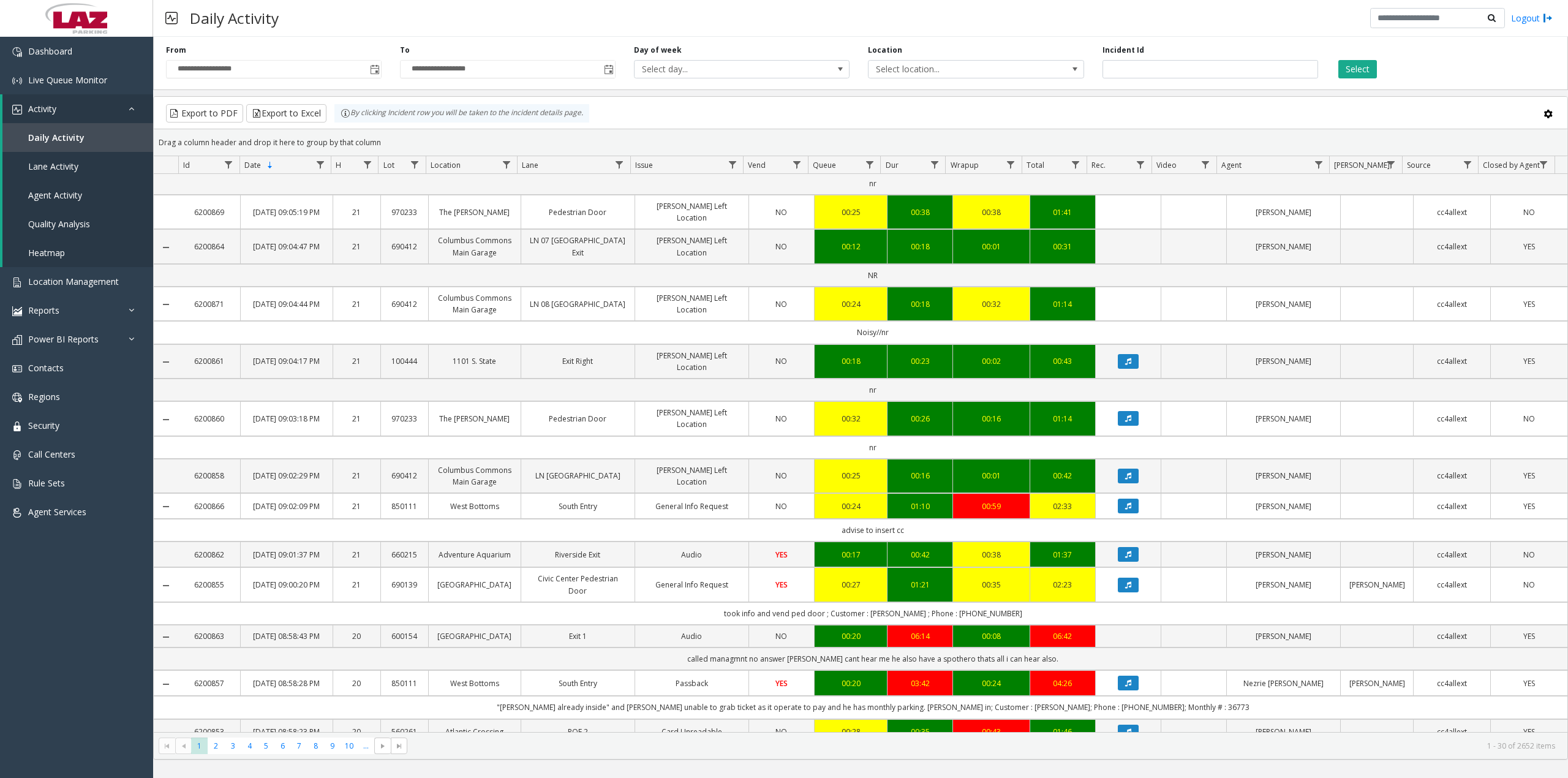
click at [992, 119] on div "Export to PDF Export to Excel By clicking Incident row you will be taken to the…" at bounding box center [860, 113] width 1392 height 18
click at [1385, 81] on div "**********" at bounding box center [861, 61] width 1415 height 58
click at [1371, 67] on button "Select" at bounding box center [1357, 68] width 39 height 18
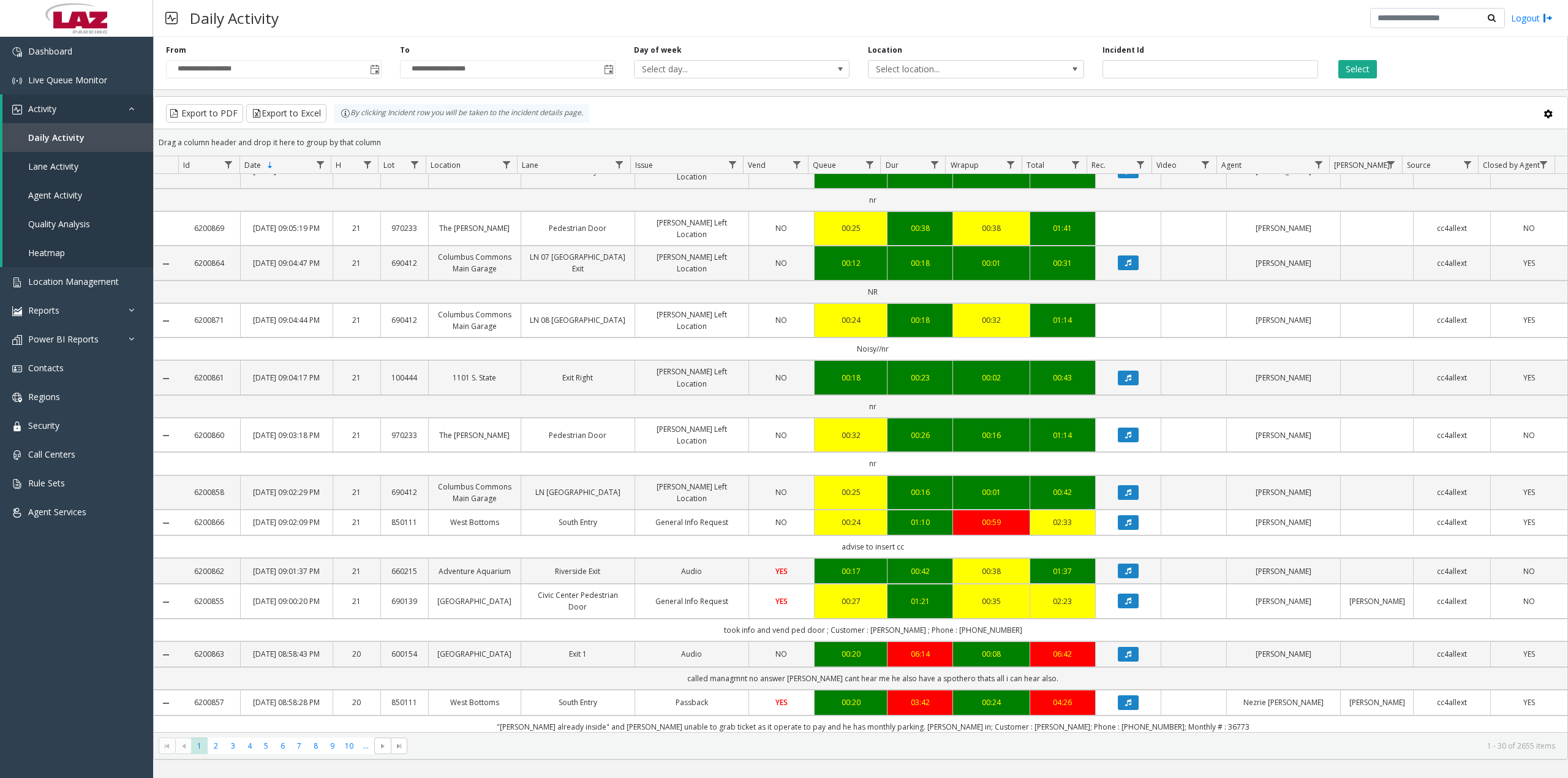
scroll to position [571, 0]
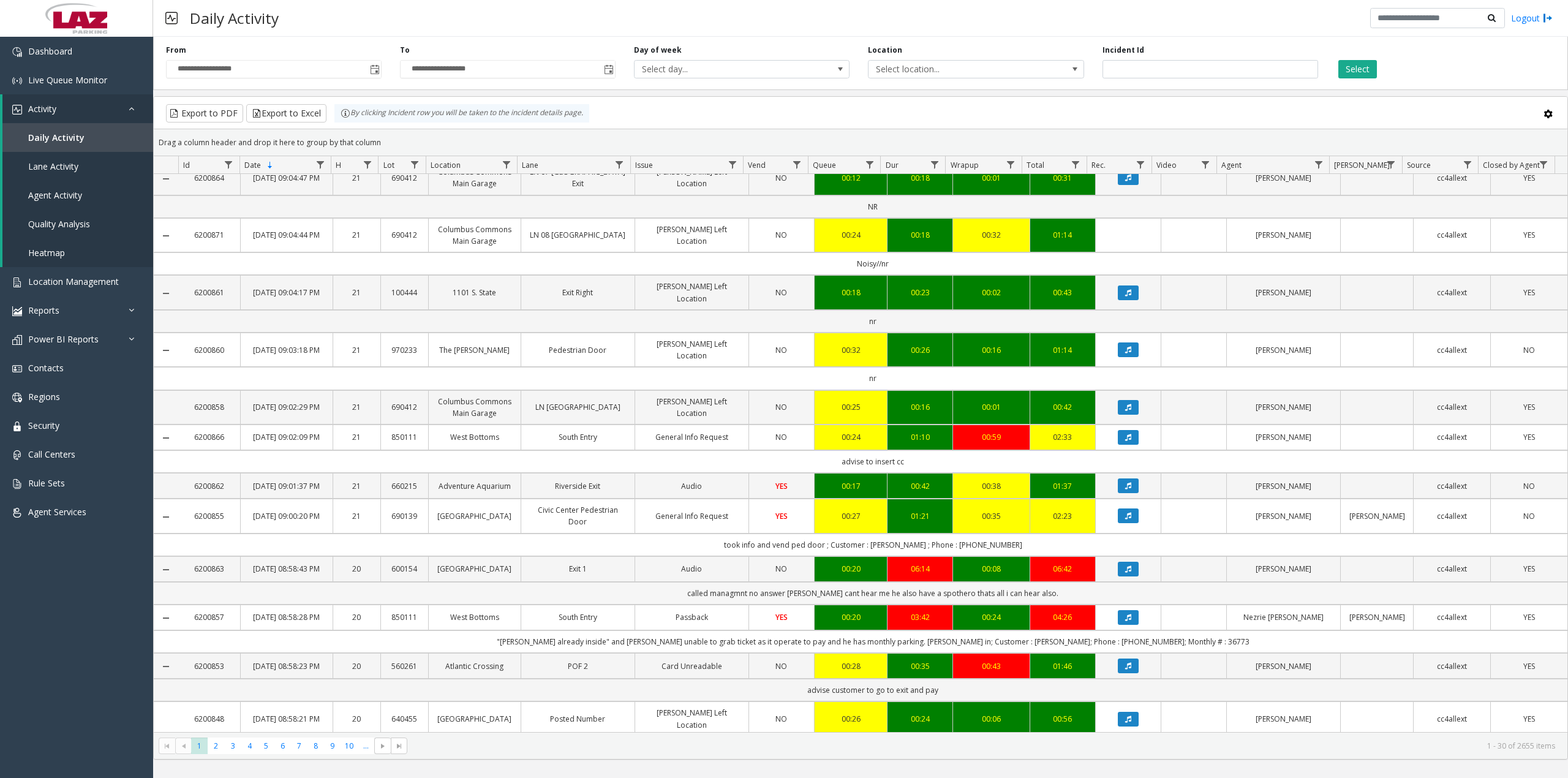
click at [828, 605] on td "called managmnt no answer [PERSON_NAME] cant hear me he also have a spothero th…" at bounding box center [873, 593] width 1389 height 23
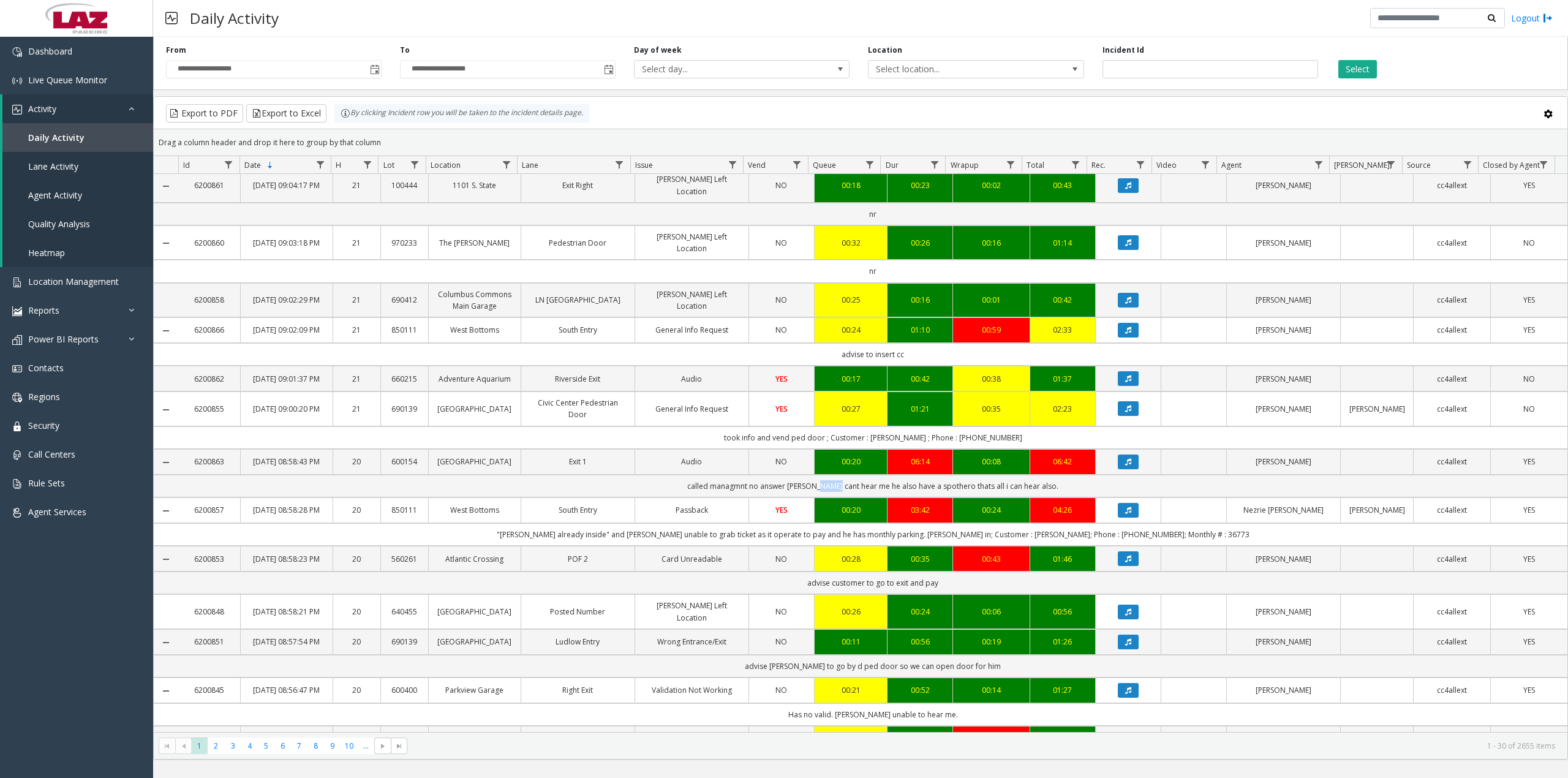
scroll to position [735, 0]
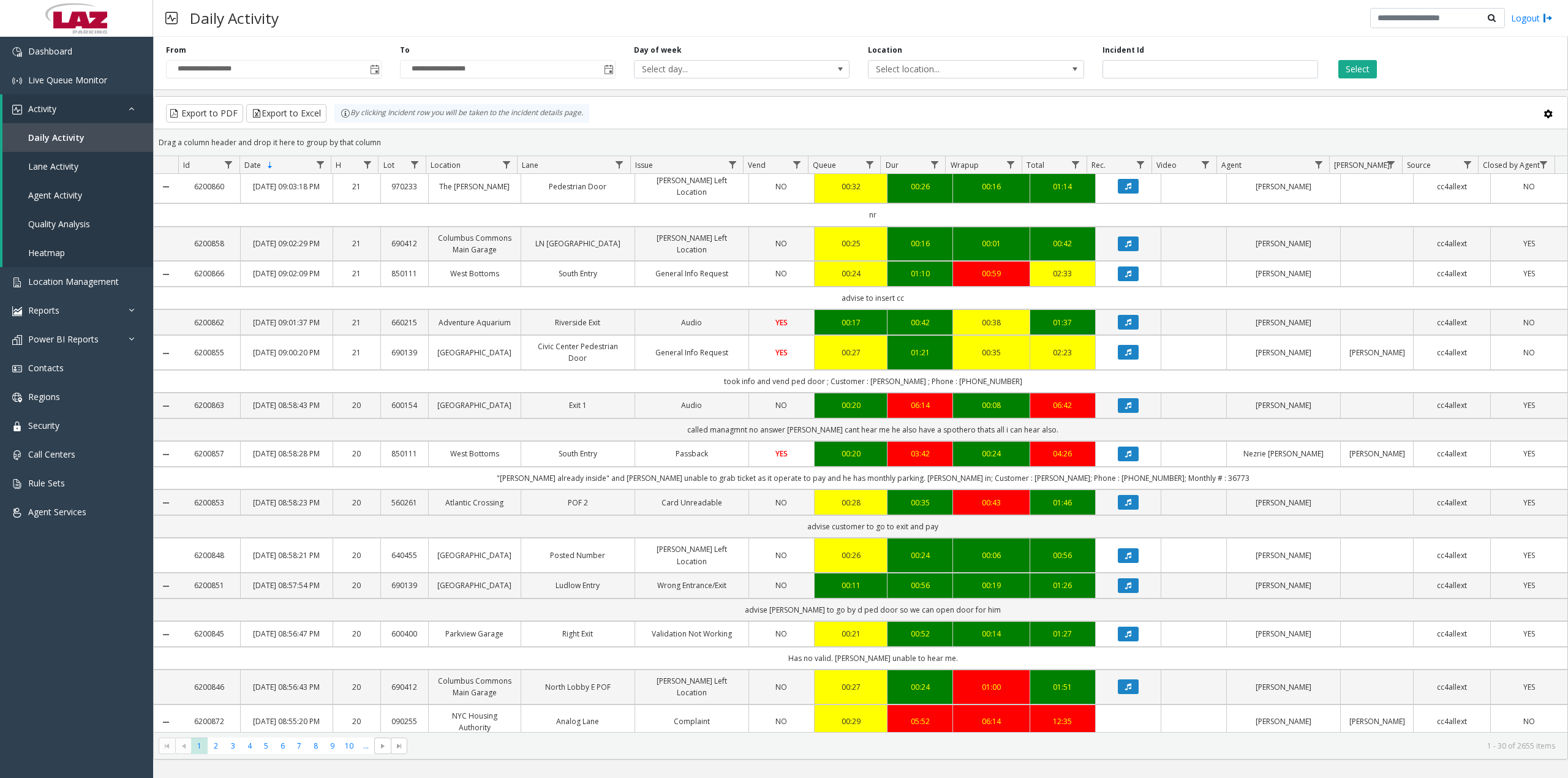
click at [703, 490] on td ""[PERSON_NAME] already inside" and [PERSON_NAME] unable to grab ticket as it op…" at bounding box center [873, 478] width 1389 height 23
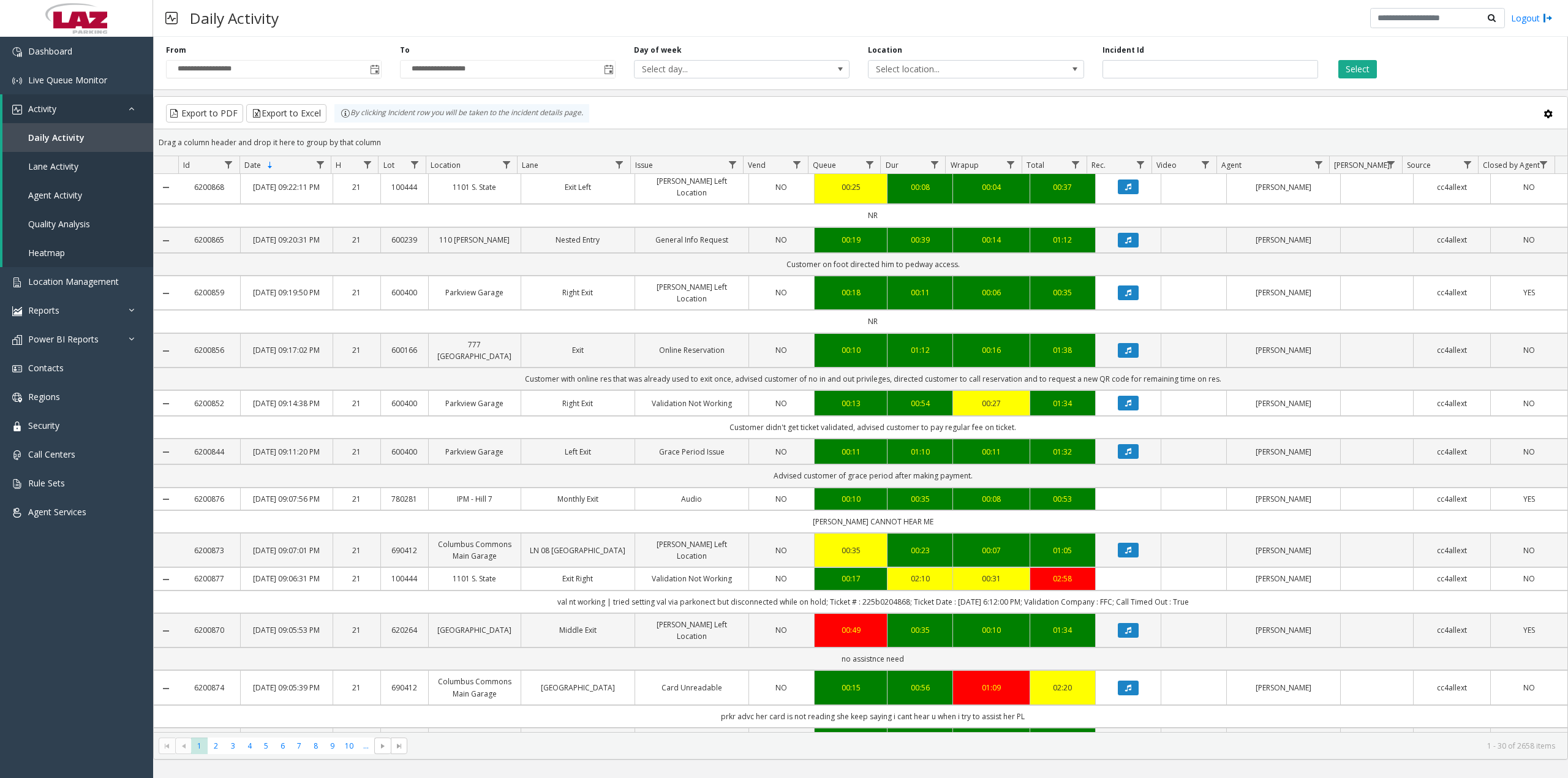
scroll to position [0, 0]
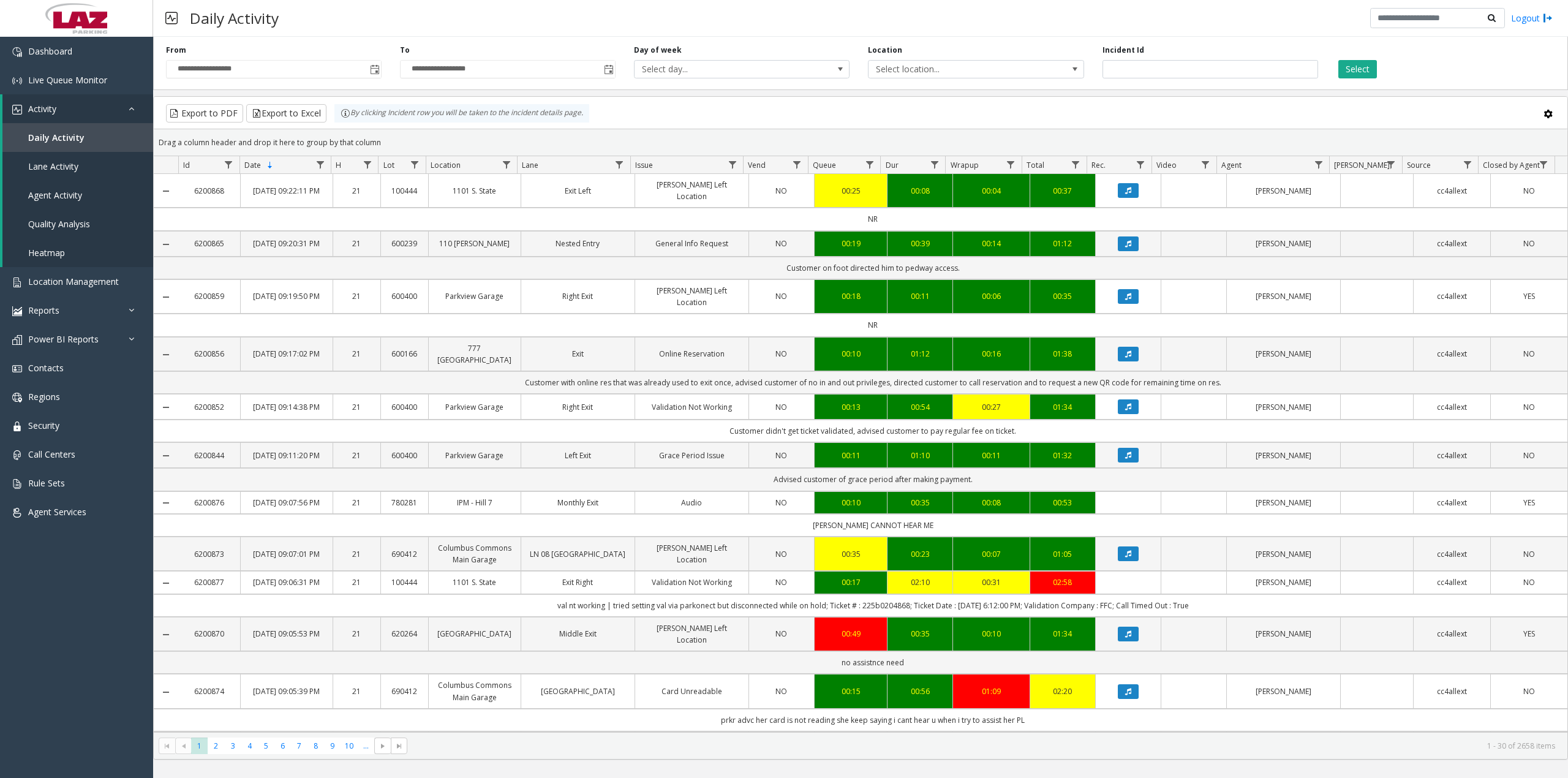
click at [765, 442] on td "Customer didn't get ticket validated, advised customer to pay regular fee on ti…" at bounding box center [873, 431] width 1389 height 23
click at [764, 442] on td "Customer didn't get ticket validated, advised customer to pay regular fee on ti…" at bounding box center [873, 431] width 1389 height 23
click at [762, 442] on td "Customer didn't get ticket validated, advised customer to pay regular fee on ti…" at bounding box center [873, 431] width 1389 height 23
click at [788, 442] on td "Customer didn't get ticket validated, advised customer to pay regular fee on ti…" at bounding box center [873, 431] width 1389 height 23
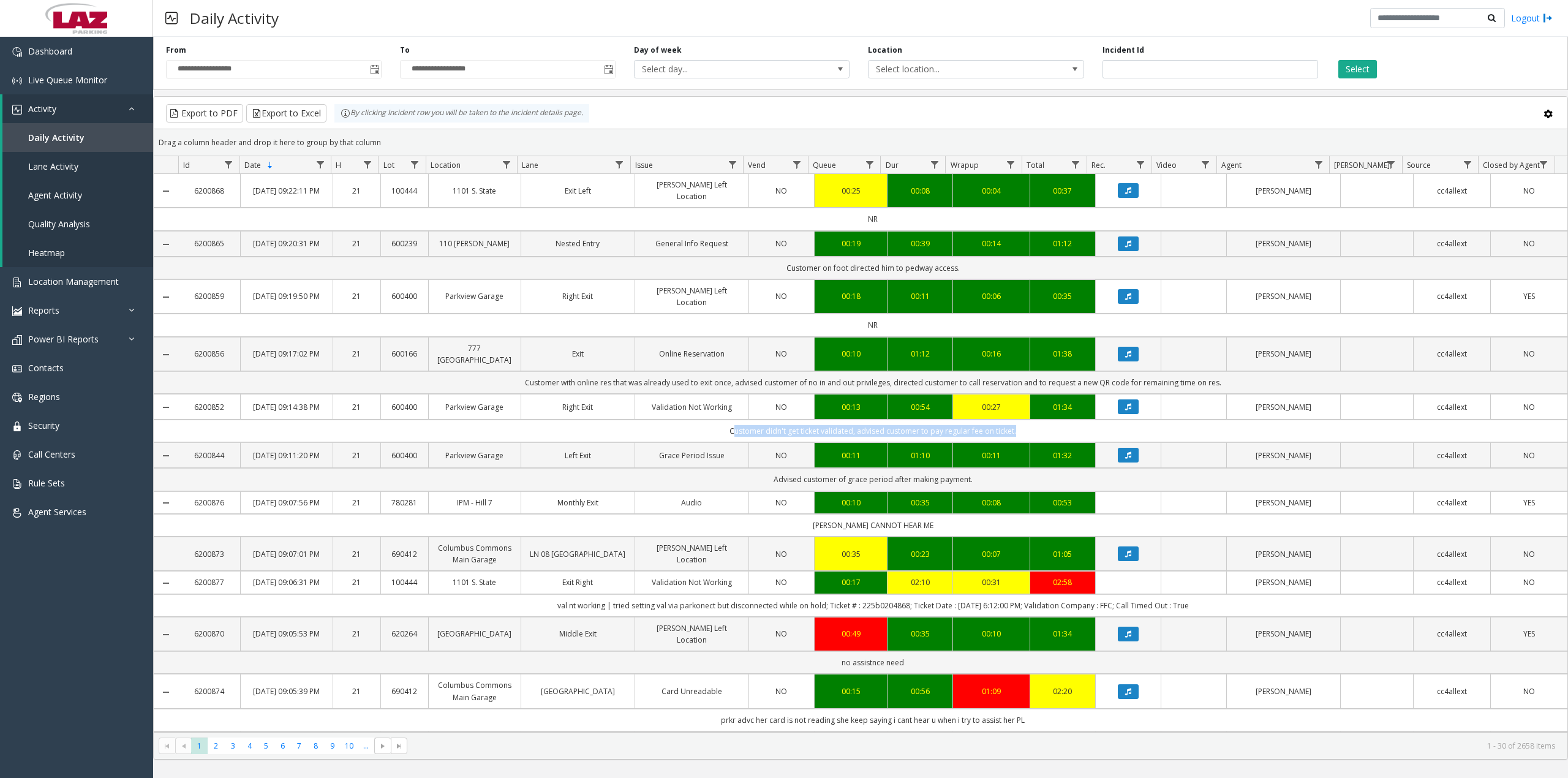
click at [788, 442] on td "Customer didn't get ticket validated, advised customer to pay regular fee on ti…" at bounding box center [873, 431] width 1389 height 23
click at [638, 393] on td "Customer with online res that was already used to exit once, advised customer o…" at bounding box center [873, 382] width 1389 height 23
click at [636, 393] on td "Customer with online res that was already used to exit once, advised customer o…" at bounding box center [873, 382] width 1389 height 23
click at [855, 490] on td "Advised customer of grace period after making payment." at bounding box center [873, 479] width 1389 height 23
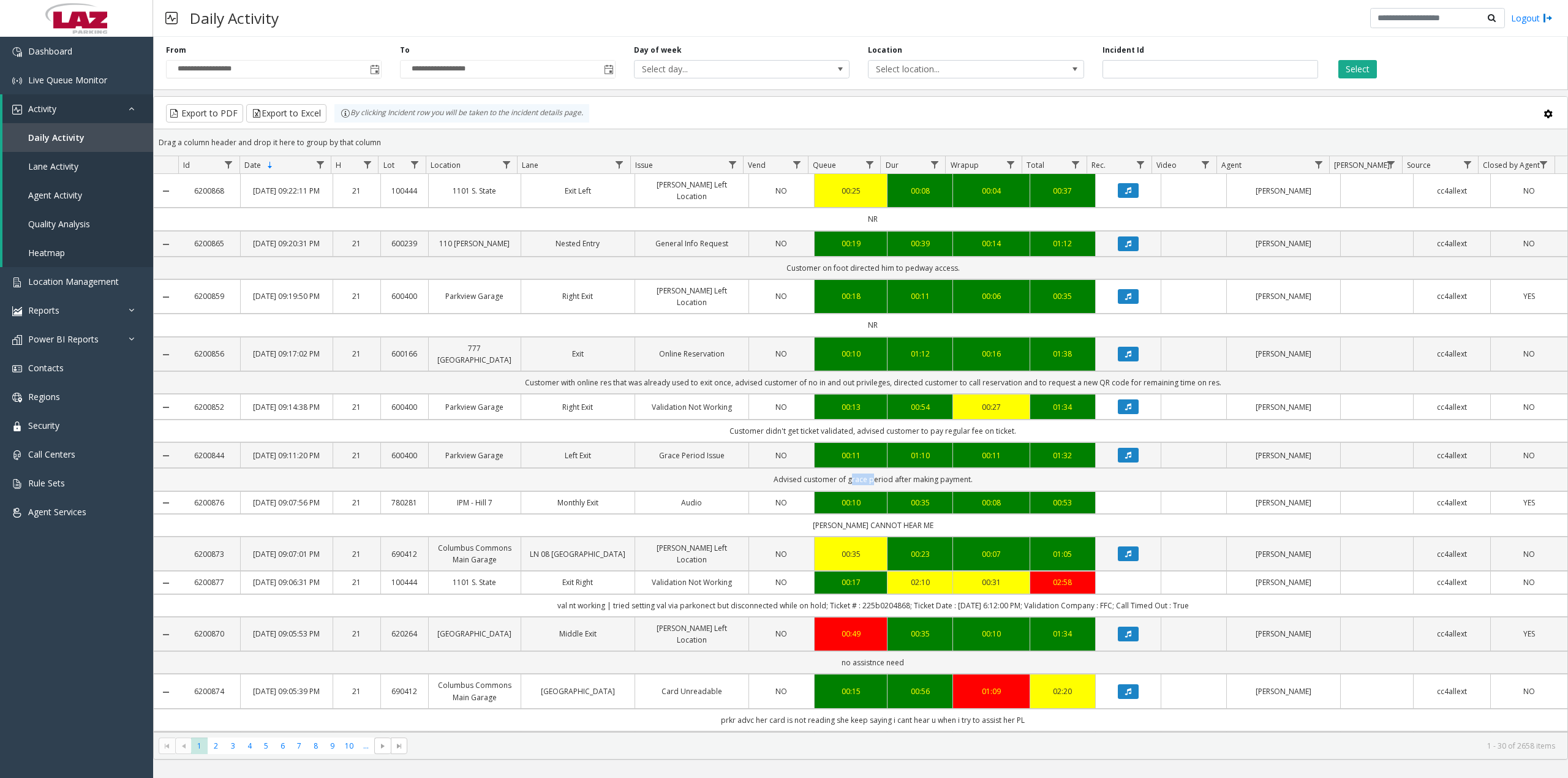
click at [855, 490] on td "Advised customer of grace period after making payment." at bounding box center [873, 479] width 1389 height 23
click at [854, 536] on td "[PERSON_NAME] CANNOT HEAR ME" at bounding box center [873, 524] width 1389 height 23
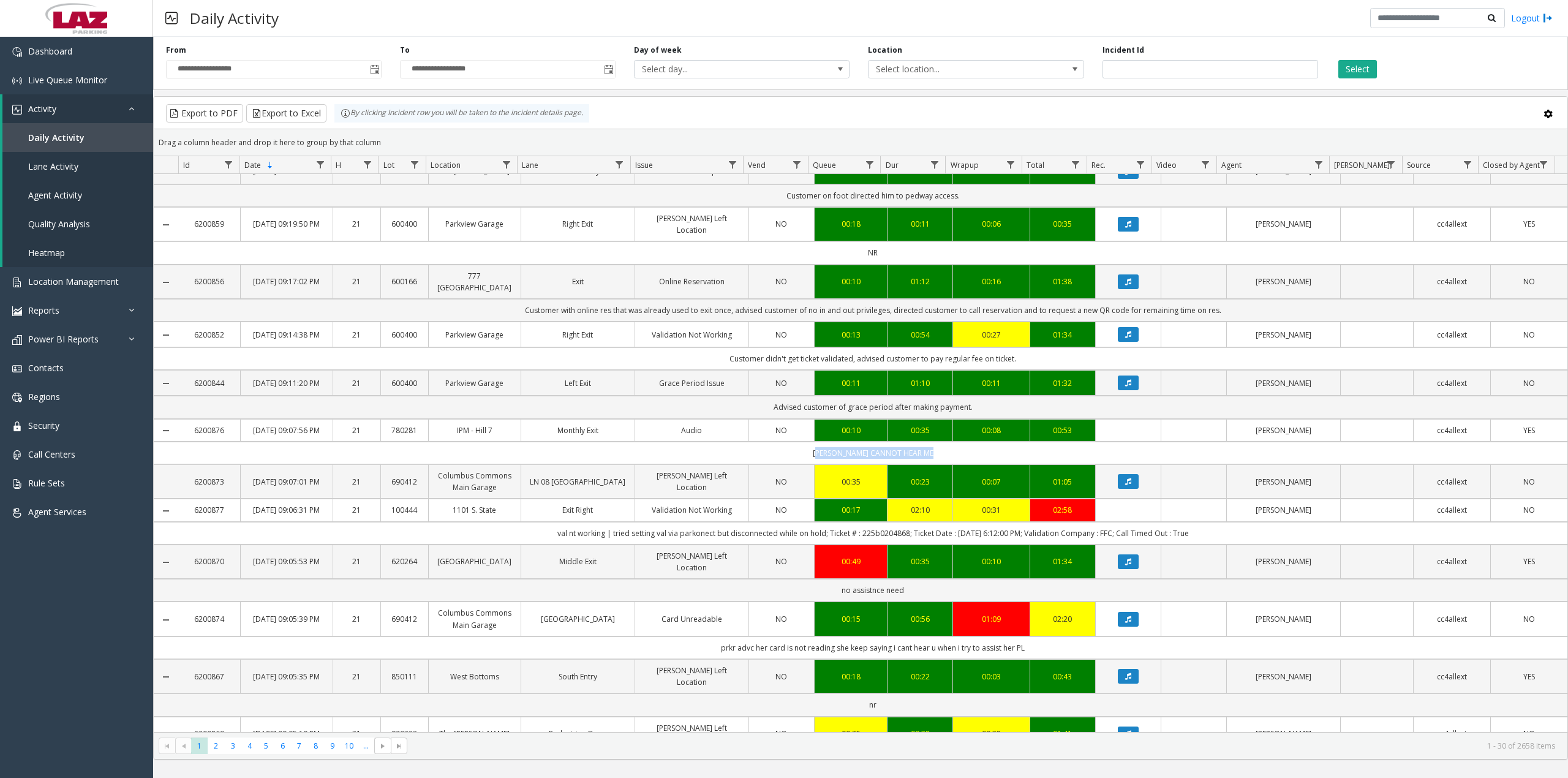
scroll to position [82, 0]
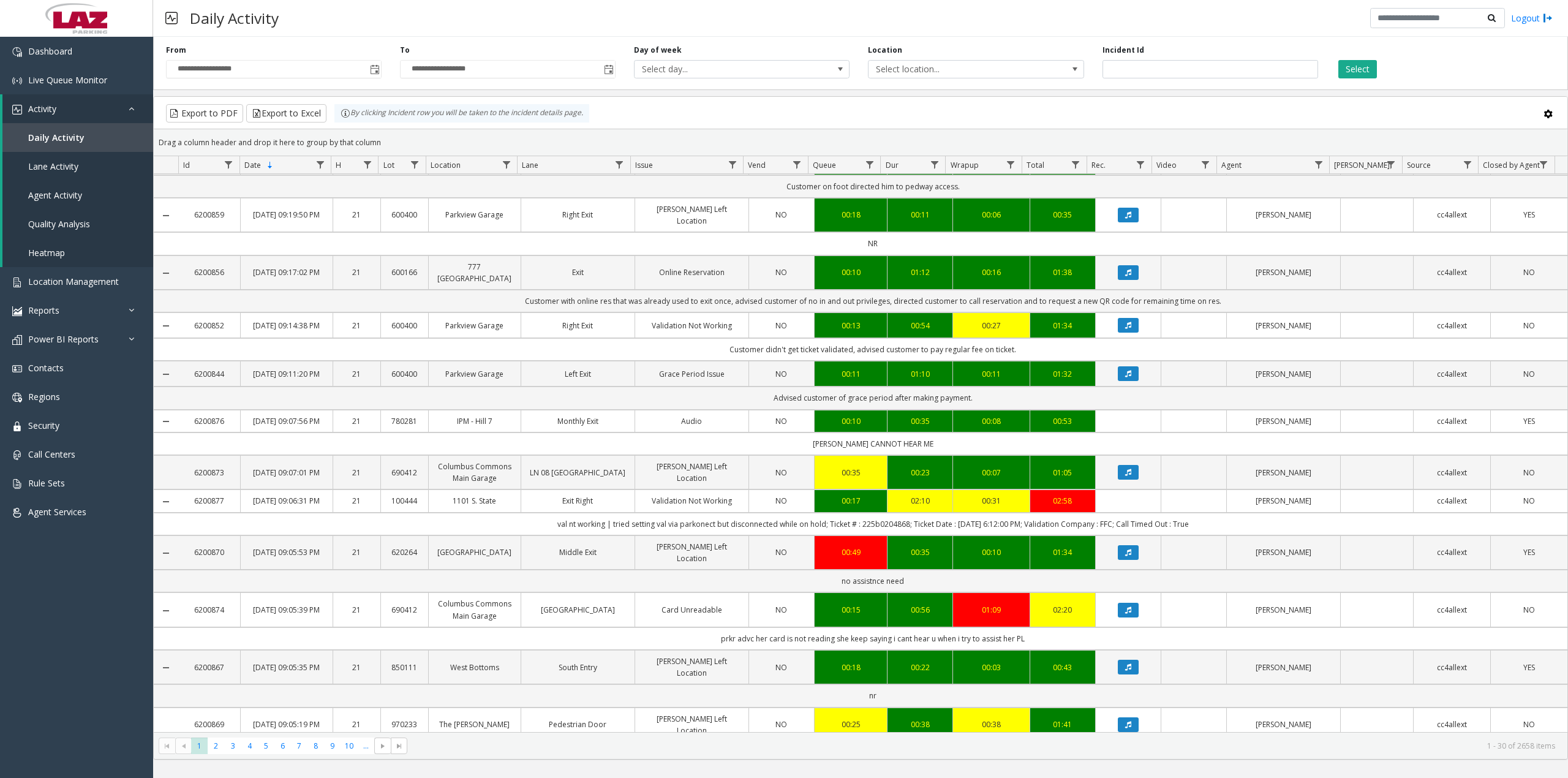
click at [829, 535] on td "val nt working | tried setting val via parkonect but disconnected while on hold…" at bounding box center [873, 524] width 1389 height 23
